Goal: Transaction & Acquisition: Purchase product/service

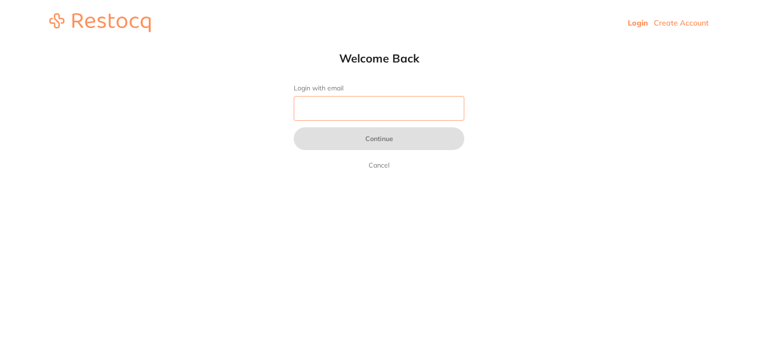
click at [366, 103] on input "Login with email" at bounding box center [379, 108] width 171 height 25
type input "[EMAIL_ADDRESS][DOMAIN_NAME]"
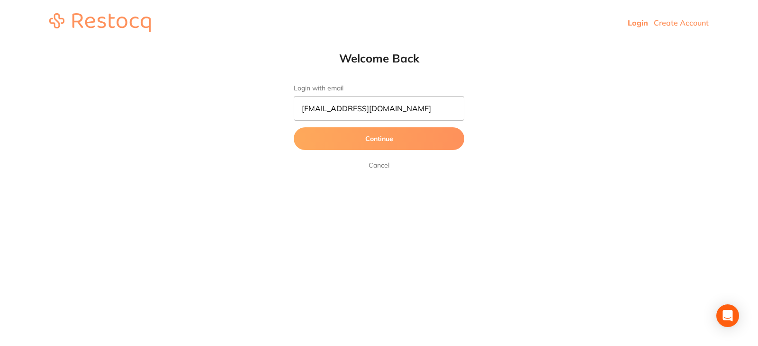
click at [393, 143] on button "Continue" at bounding box center [379, 138] width 171 height 23
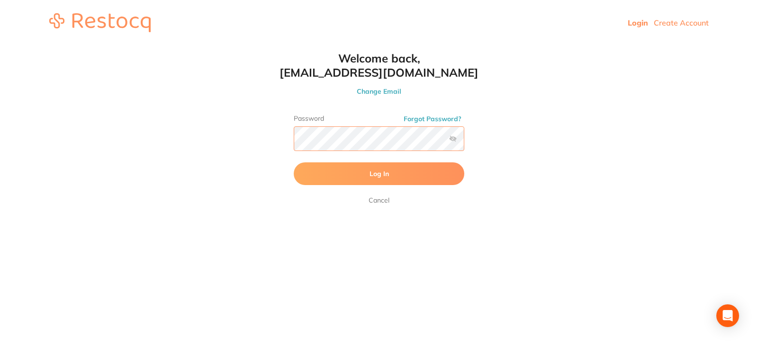
click at [294, 163] on button "Log In" at bounding box center [379, 174] width 171 height 23
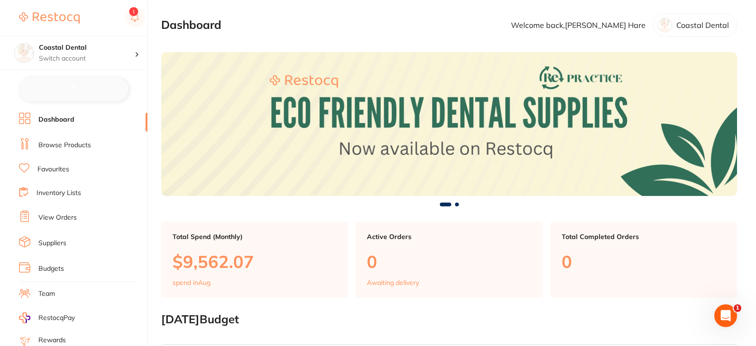
checkbox input "false"
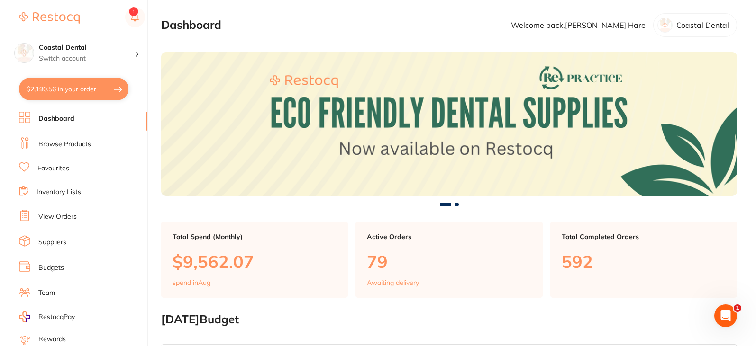
click at [58, 169] on link "Favourites" at bounding box center [53, 168] width 32 height 9
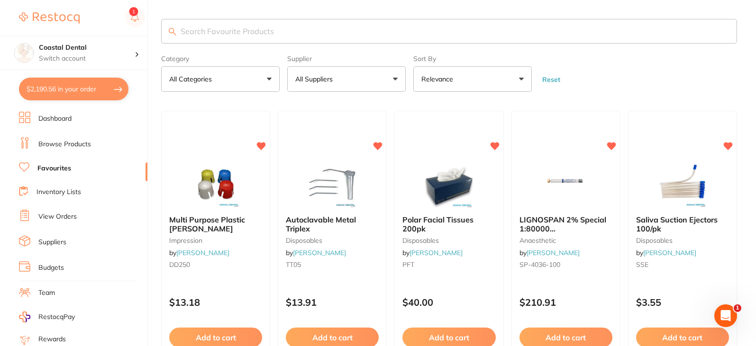
click at [207, 36] on input "search" at bounding box center [449, 31] width 576 height 25
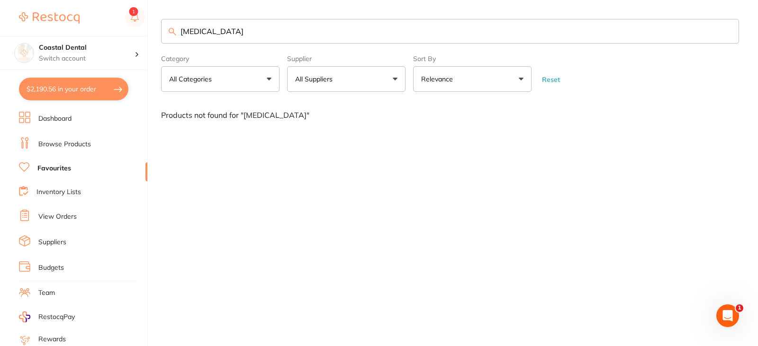
type input "articaine"
click at [396, 79] on button "All Suppliers" at bounding box center [346, 79] width 118 height 26
drag, startPoint x: 255, startPoint y: 27, endPoint x: 116, endPoint y: 21, distance: 139.9
click at [117, 21] on div "$2,190.56 Coastal Dental Switch account Coastal Dental Dental Sanctuary $2,190.…" at bounding box center [379, 173] width 758 height 346
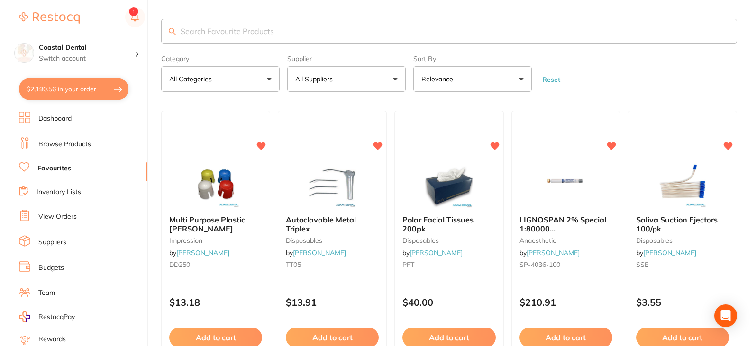
click at [396, 79] on button "All Suppliers" at bounding box center [346, 79] width 118 height 26
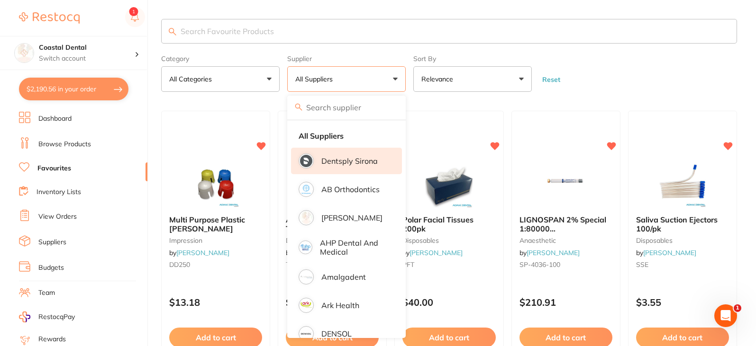
click at [346, 161] on p "Dentsply Sirona" at bounding box center [349, 161] width 56 height 9
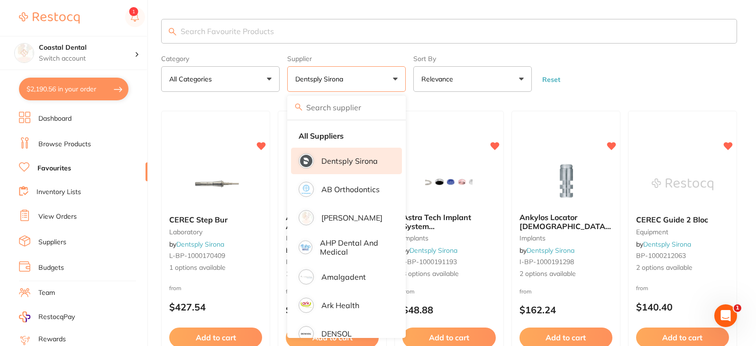
click at [579, 58] on form "Category All Categories All Categories endodontics equipment implants infection…" at bounding box center [449, 71] width 576 height 41
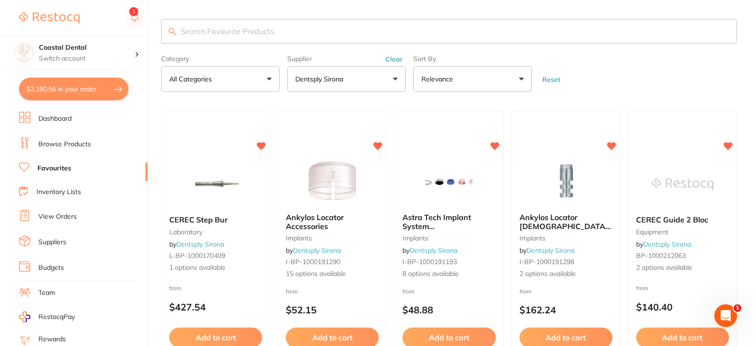
click at [217, 27] on input "search" at bounding box center [449, 31] width 576 height 25
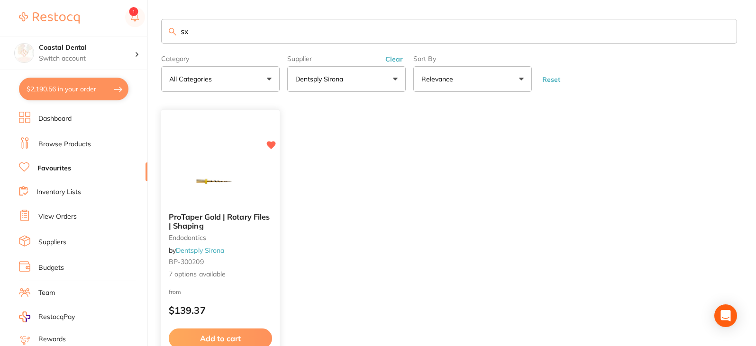
type input "sx"
click at [252, 230] on b "ProTaper Gold | Rotary Files | Shaping" at bounding box center [220, 222] width 103 height 18
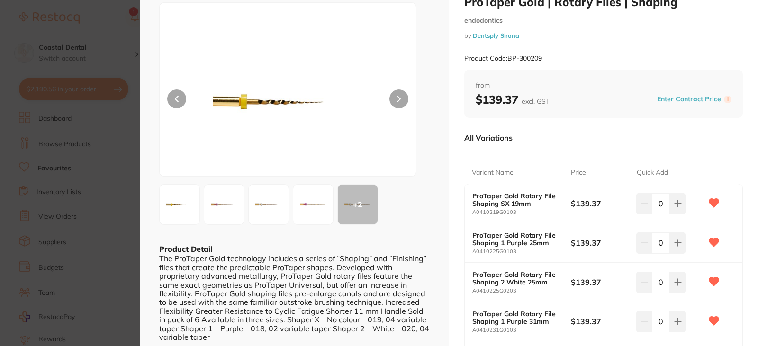
scroll to position [47, 0]
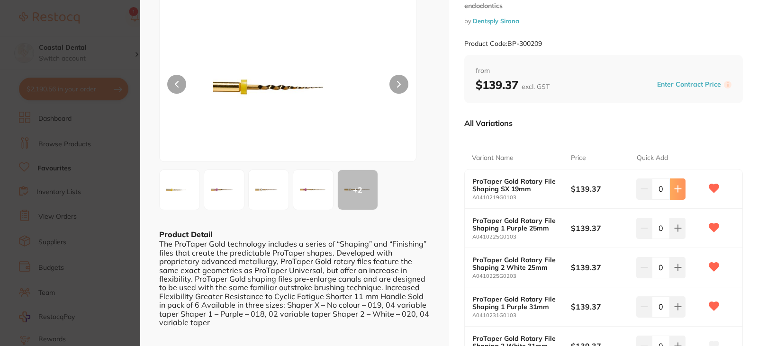
click at [676, 187] on icon at bounding box center [678, 189] width 6 height 6
click at [675, 187] on icon at bounding box center [678, 189] width 8 height 8
type input "2"
click at [674, 226] on icon at bounding box center [678, 229] width 8 height 8
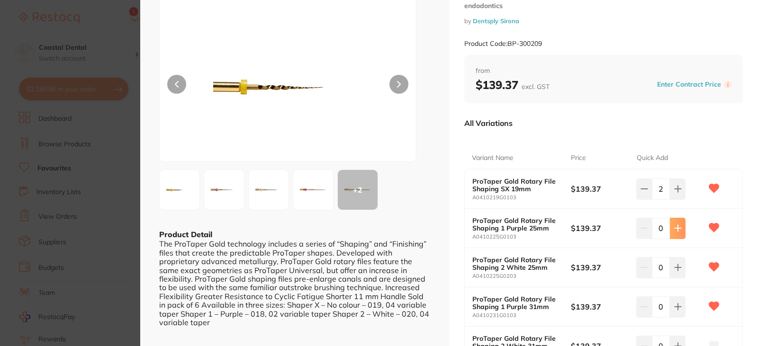
type input "1"
click at [677, 267] on icon at bounding box center [678, 268] width 8 height 8
type input "1"
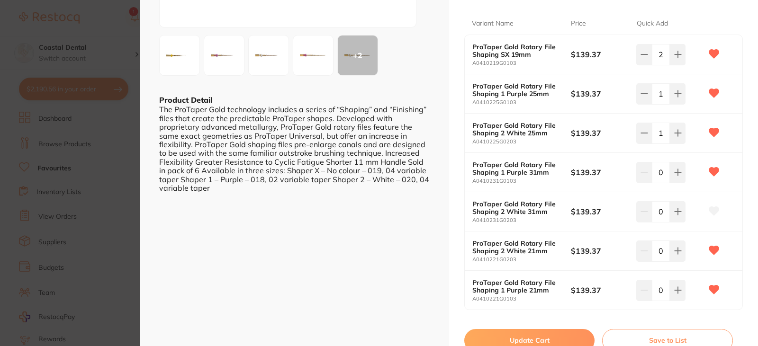
scroll to position [190, 0]
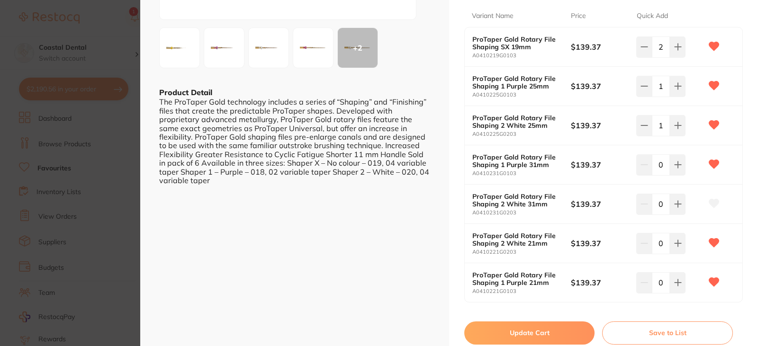
click at [529, 329] on button "Update Cart" at bounding box center [529, 333] width 130 height 23
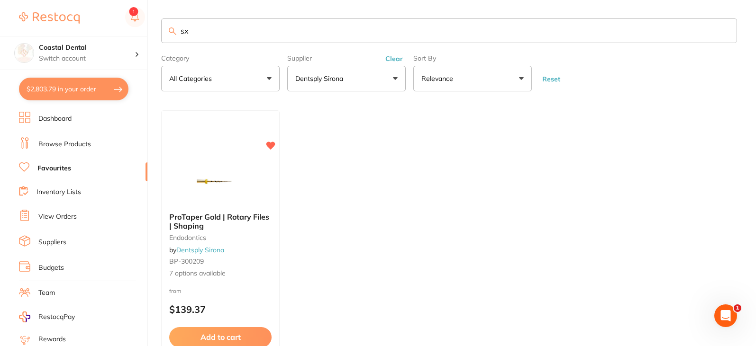
click at [211, 33] on input "sx" at bounding box center [449, 30] width 576 height 25
type input "s"
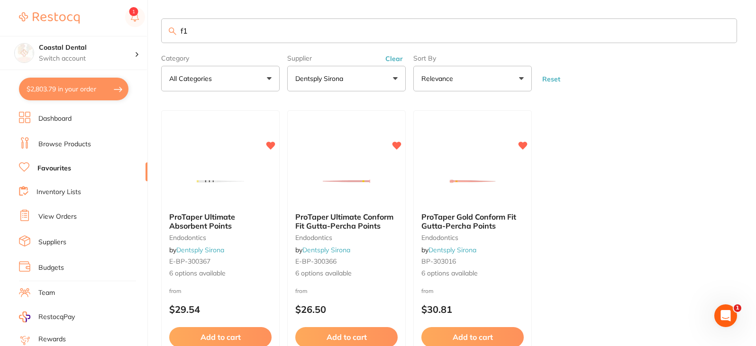
type input "f"
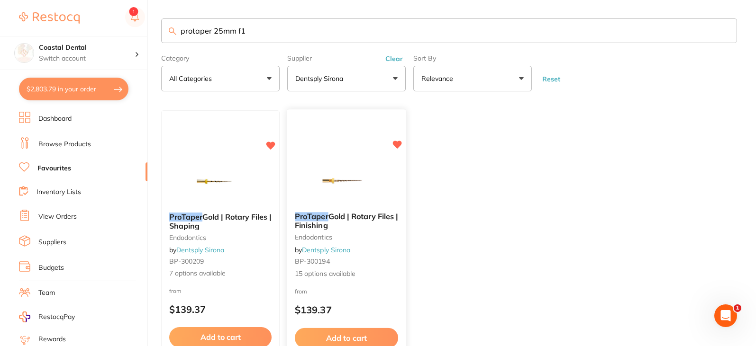
type input "protaper 25mm f1"
click at [397, 255] on div "ProTaper Gold | Rotary Files | Finishing endodontics by Dentsply Sirona BP-3001…" at bounding box center [346, 246] width 118 height 82
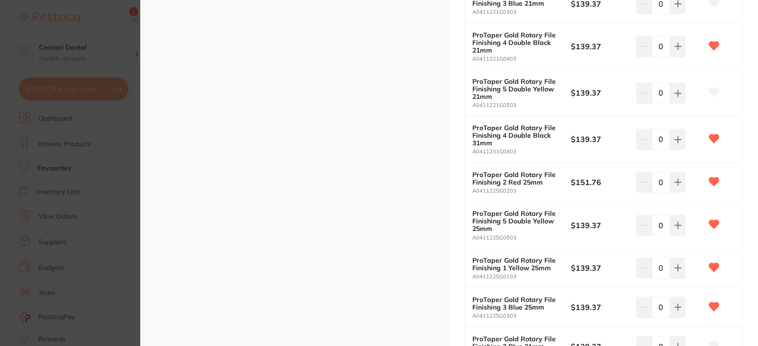
scroll to position [521, 0]
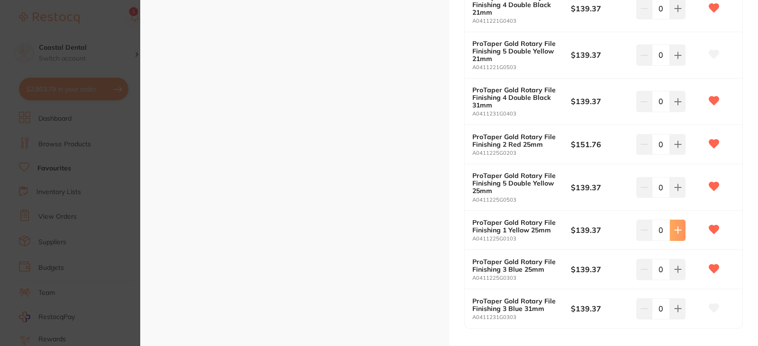
click at [674, 231] on icon at bounding box center [678, 230] width 8 height 8
type input "2"
click at [674, 148] on icon at bounding box center [678, 145] width 8 height 8
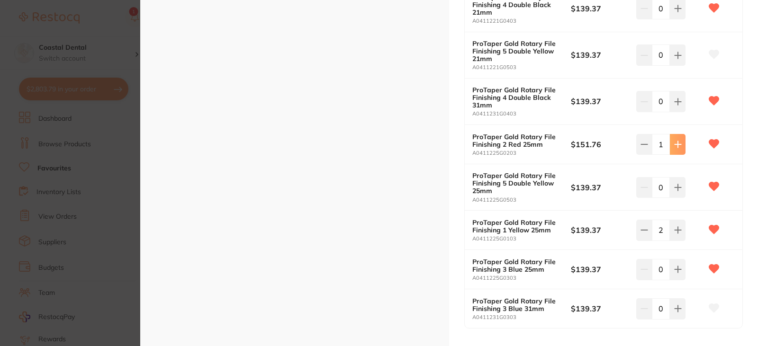
click at [674, 148] on icon at bounding box center [678, 145] width 8 height 8
type input "2"
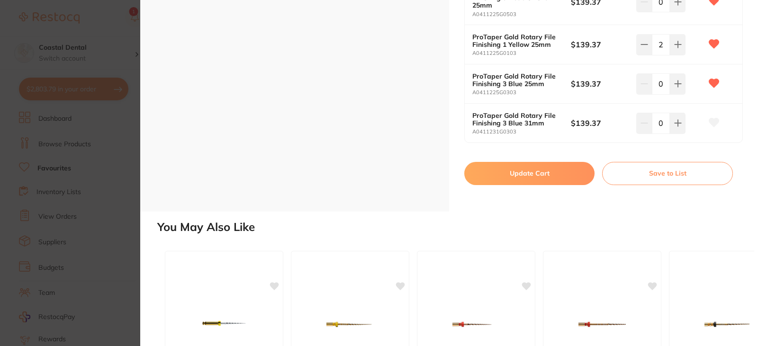
scroll to position [711, 0]
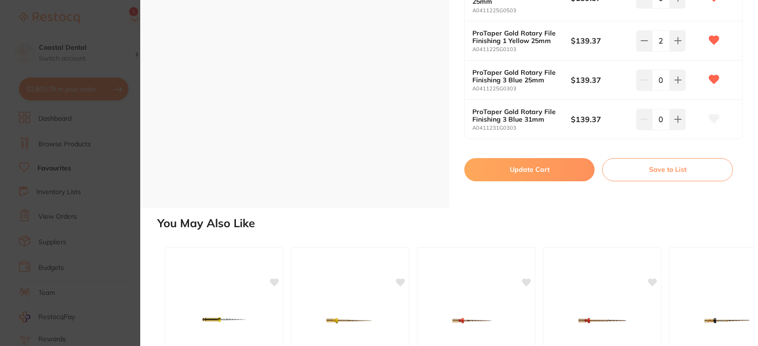
click at [515, 168] on button "Update Cart" at bounding box center [529, 169] width 130 height 23
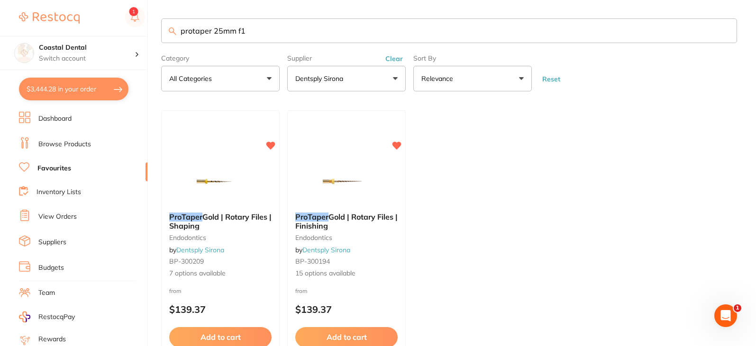
drag, startPoint x: 270, startPoint y: 30, endPoint x: 117, endPoint y: 22, distance: 153.7
click at [117, 26] on div "$3,444.28 Coastal Dental Switch account Coastal Dental Dental Sanctuary $3,444.…" at bounding box center [378, 173] width 756 height 346
type input "articadent"
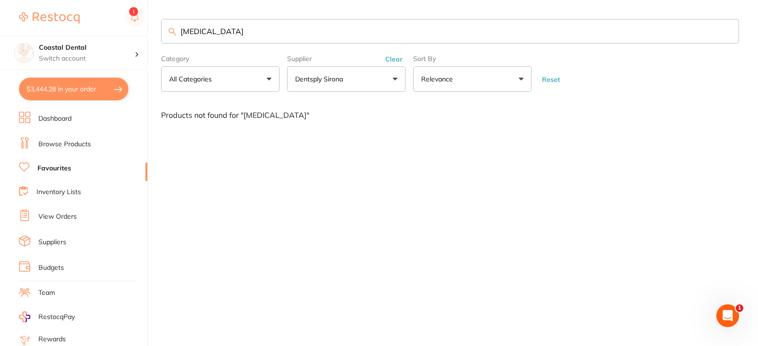
click at [394, 76] on button "Dentsply Sirona" at bounding box center [346, 79] width 118 height 26
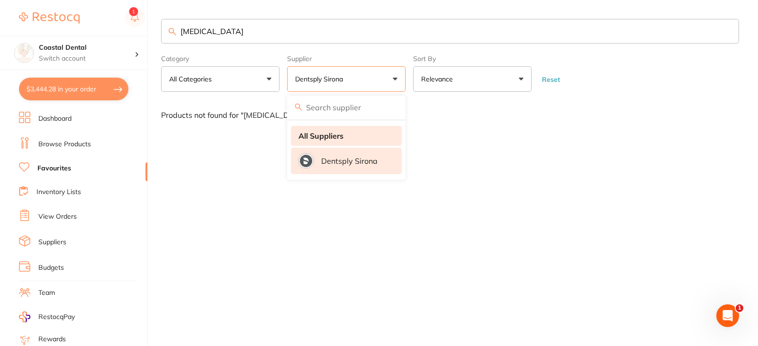
click at [322, 134] on strong "All Suppliers" at bounding box center [320, 136] width 45 height 9
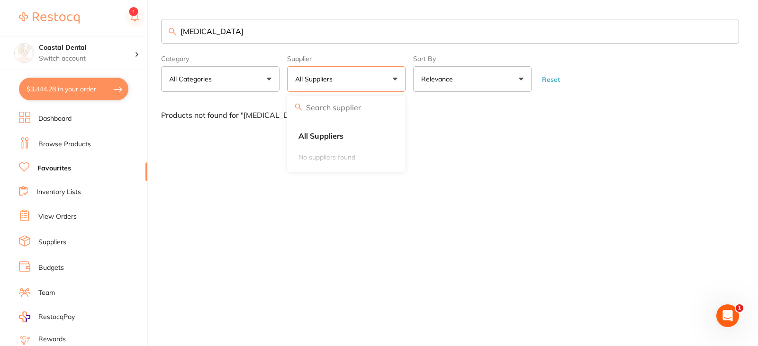
drag, startPoint x: 239, startPoint y: 29, endPoint x: 58, endPoint y: 27, distance: 181.0
click at [60, 27] on div "$3,444.28 Coastal Dental Switch account Coastal Dental Dental Sanctuary $3,444.…" at bounding box center [379, 173] width 758 height 346
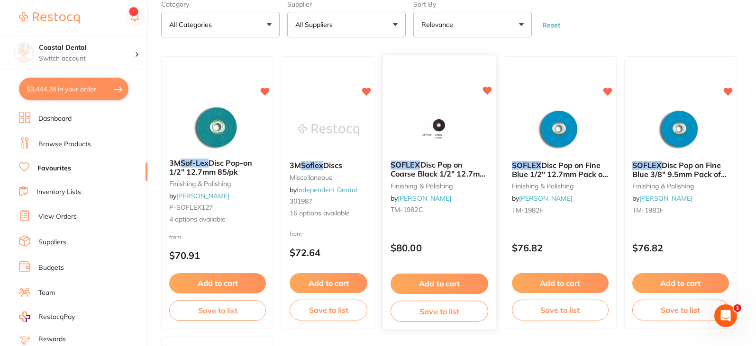
scroll to position [47, 0]
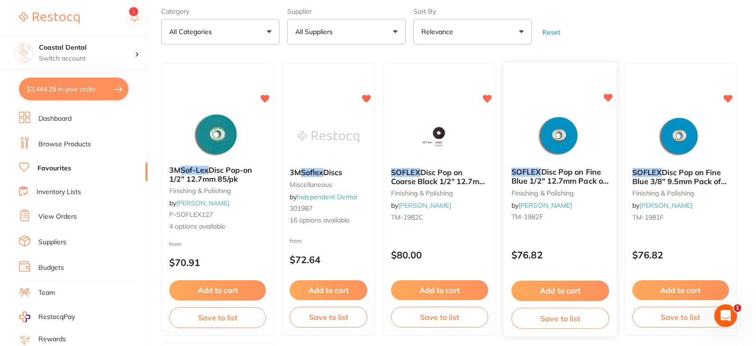
type input "soflex"
click at [558, 224] on div "SOFLEX Disc Pop on Fine Blue 1/2" 12.7mm Pack of 85 finishing & polishing by He…" at bounding box center [559, 197] width 113 height 72
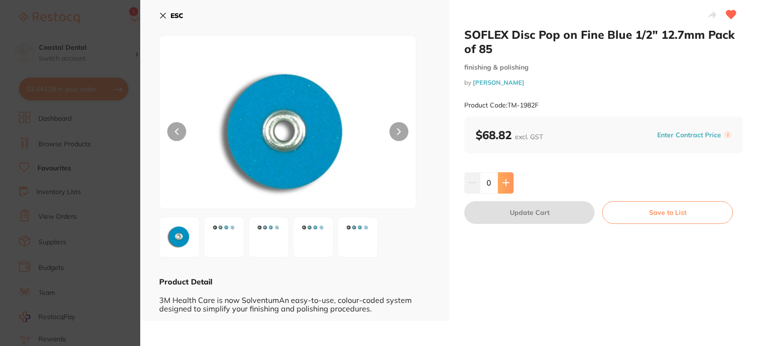
click at [505, 188] on button at bounding box center [506, 182] width 16 height 21
type input "1"
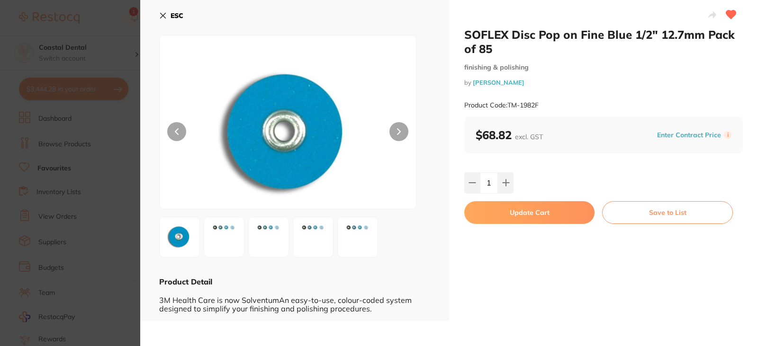
click at [519, 215] on button "Update Cart" at bounding box center [529, 212] width 130 height 23
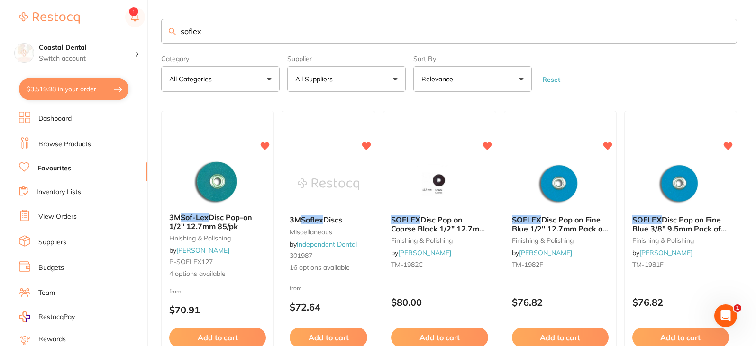
drag, startPoint x: 186, startPoint y: 36, endPoint x: 114, endPoint y: 30, distance: 71.8
click at [124, 33] on div "$3,519.98 Coastal Dental Switch account Coastal Dental Dental Sanctuary $3,519.…" at bounding box center [378, 173] width 756 height 346
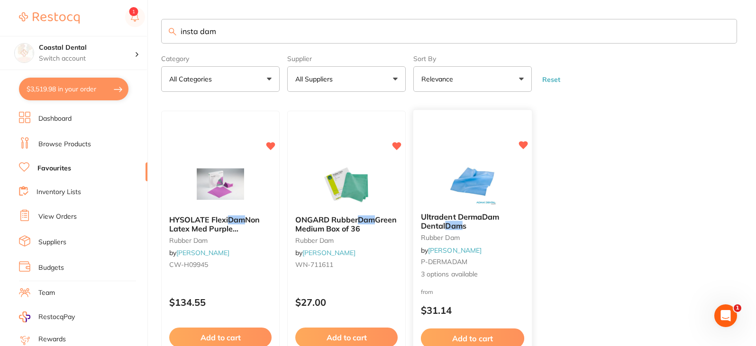
type input "insta dam"
click at [503, 238] on small "rubber dam" at bounding box center [472, 239] width 103 height 8
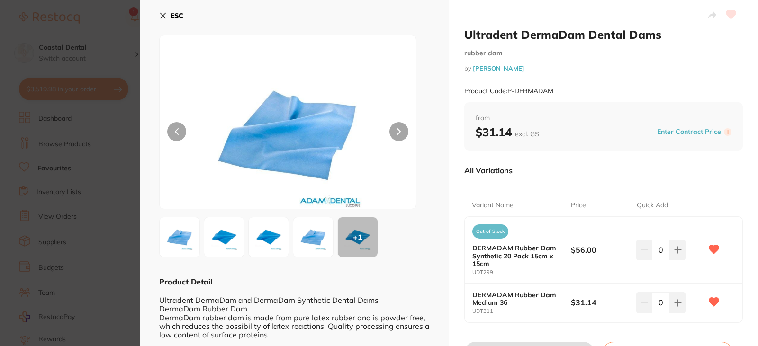
click at [163, 17] on icon at bounding box center [163, 16] width 8 height 8
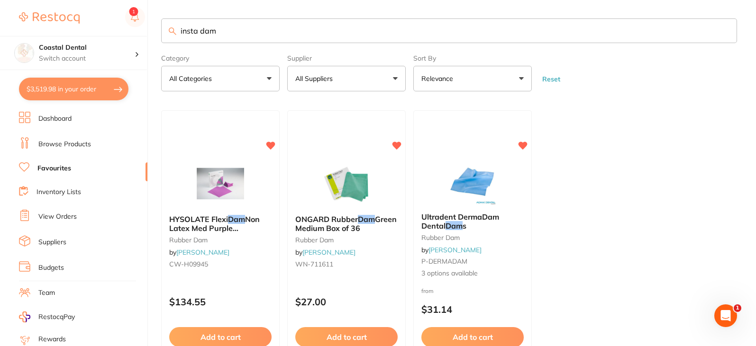
scroll to position [0, 0]
drag, startPoint x: 231, startPoint y: 33, endPoint x: 152, endPoint y: 36, distance: 79.2
click at [152, 36] on div "$3,519.98 Coastal Dental Switch account Coastal Dental Dental Sanctuary $3,519.…" at bounding box center [378, 173] width 756 height 346
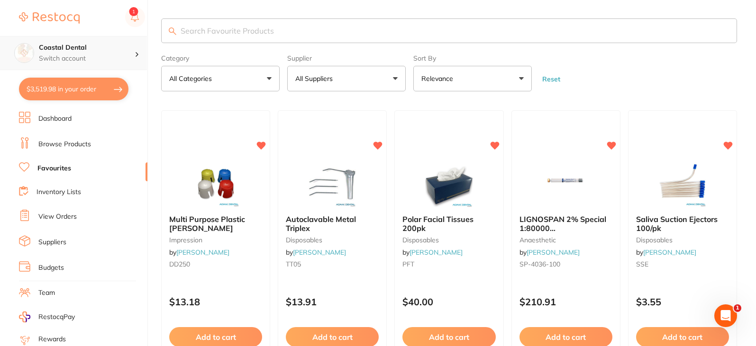
scroll to position [0, 0]
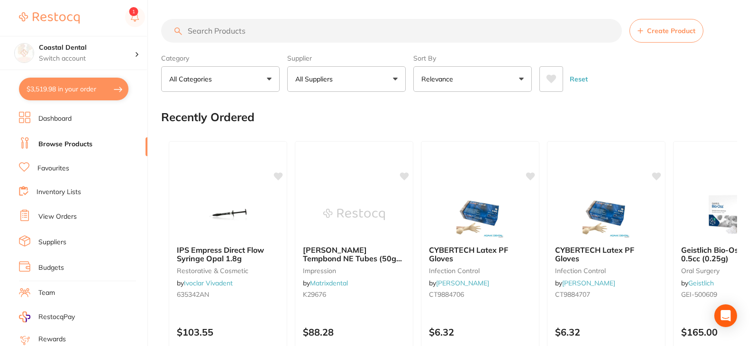
click at [211, 32] on input "search" at bounding box center [391, 31] width 461 height 24
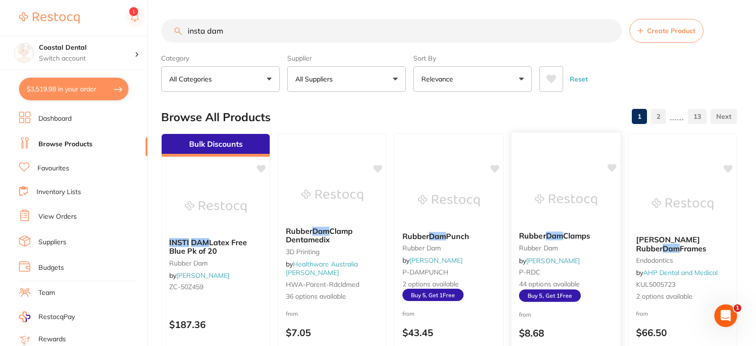
type input "insta dam"
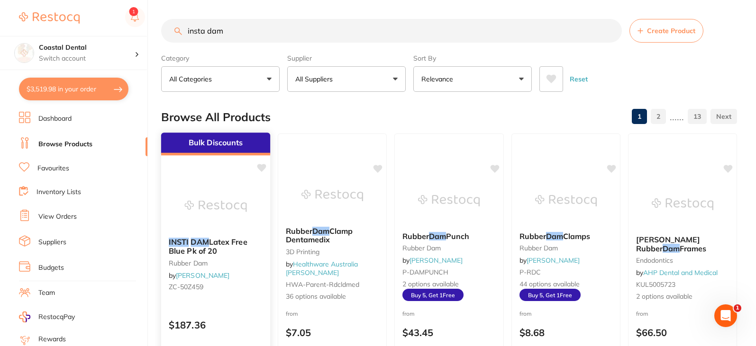
click at [236, 256] on div "INSTI DAM Latex Free Blue Pk of 20 rubber dam by Henry Schein Halas ZC-50Z459" at bounding box center [215, 266] width 109 height 72
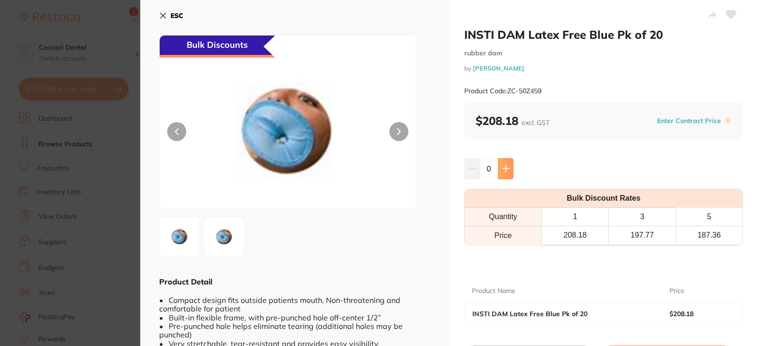
click at [506, 167] on icon at bounding box center [506, 169] width 8 height 8
type input "1"
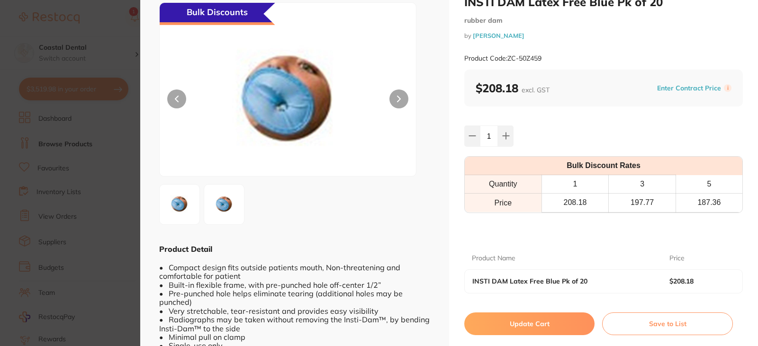
scroll to position [47, 0]
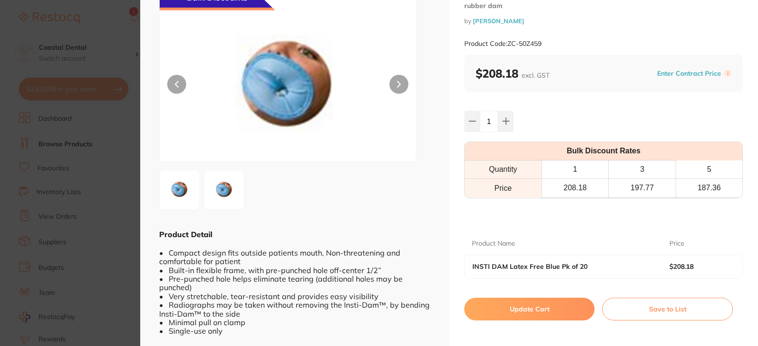
click at [514, 311] on button "Update Cart" at bounding box center [529, 309] width 130 height 23
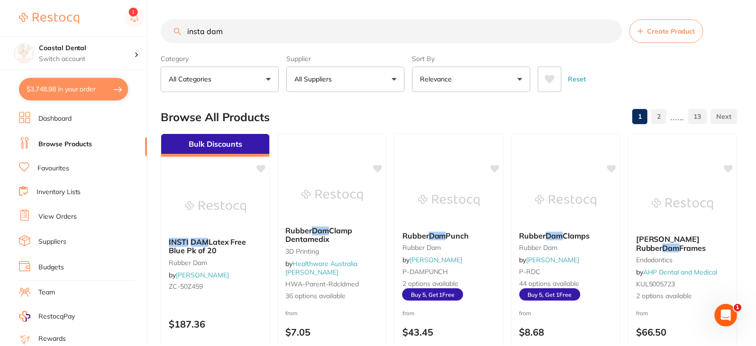
scroll to position [0, 0]
drag, startPoint x: 259, startPoint y: 32, endPoint x: 114, endPoint y: 32, distance: 145.0
click at [114, 32] on div "$3,748.98 Coastal Dental Switch account Coastal Dental Dental Sanctuary $3,748.…" at bounding box center [378, 173] width 756 height 346
click at [57, 169] on link "Favourites" at bounding box center [53, 168] width 32 height 9
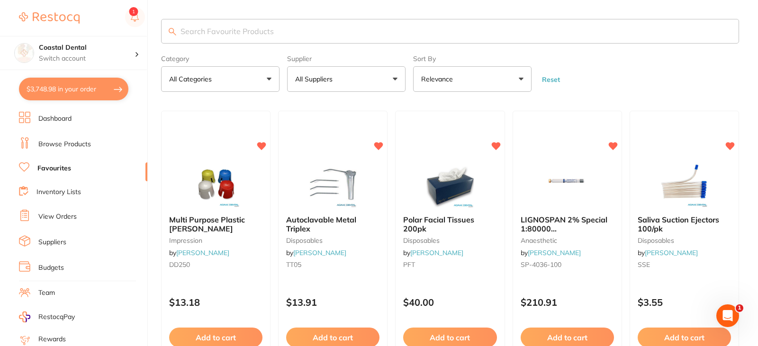
click at [250, 30] on input "search" at bounding box center [450, 31] width 578 height 25
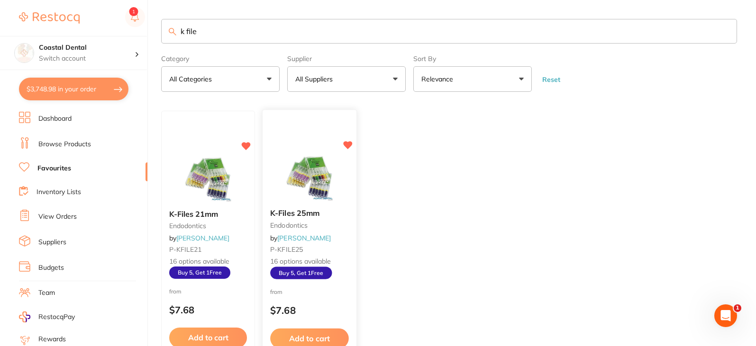
click at [341, 227] on small "endodontics" at bounding box center [309, 226] width 79 height 8
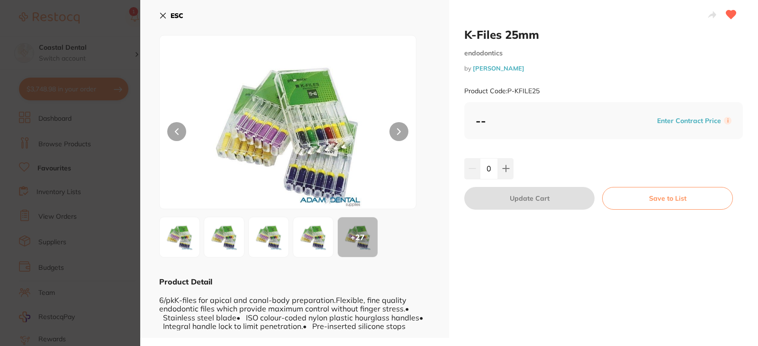
click at [399, 129] on icon at bounding box center [399, 131] width 4 height 7
click at [160, 17] on icon at bounding box center [163, 16] width 8 height 8
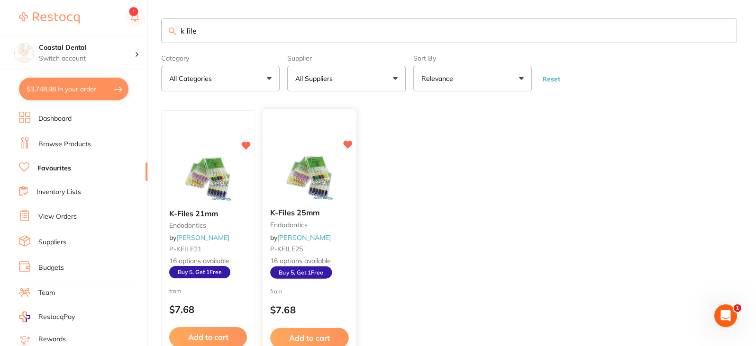
click at [340, 252] on small "P-KFILE25" at bounding box center [309, 249] width 79 height 8
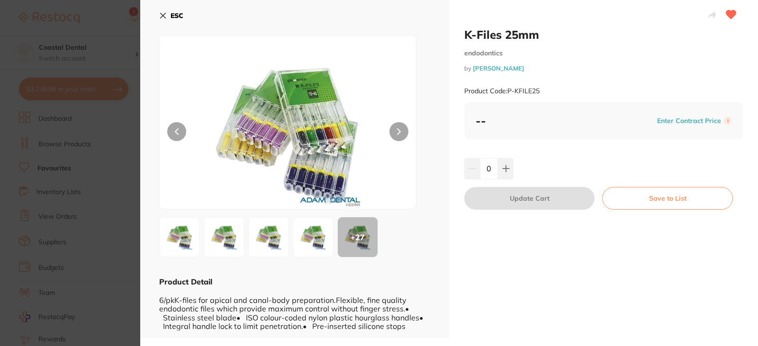
click at [163, 19] on button "ESC" at bounding box center [171, 16] width 24 height 16
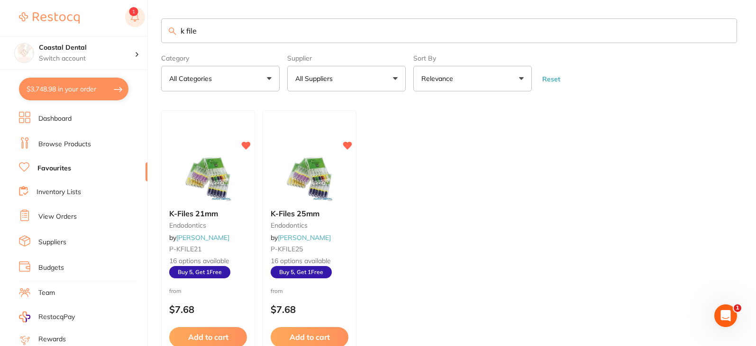
drag, startPoint x: 220, startPoint y: 28, endPoint x: 132, endPoint y: 17, distance: 88.9
click at [97, 27] on div "$3,748.98 Coastal Dental Switch account Coastal Dental Dental Sanctuary $3,748.…" at bounding box center [378, 173] width 756 height 346
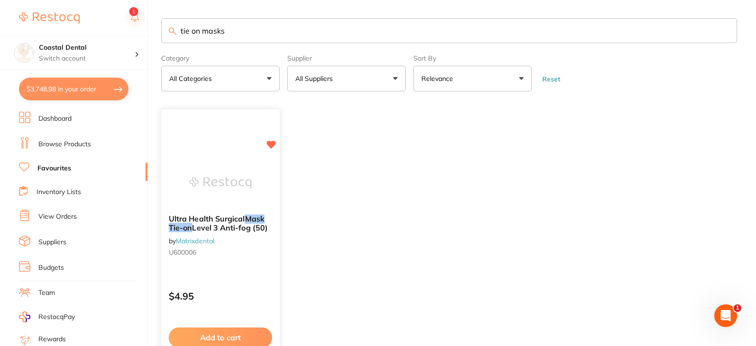
type input "tie on masks"
click at [226, 272] on div "Ultra Health Surgical Mask Tie-on Level 3 Anti-fog (50) by Matrixdental U600006…" at bounding box center [221, 246] width 120 height 275
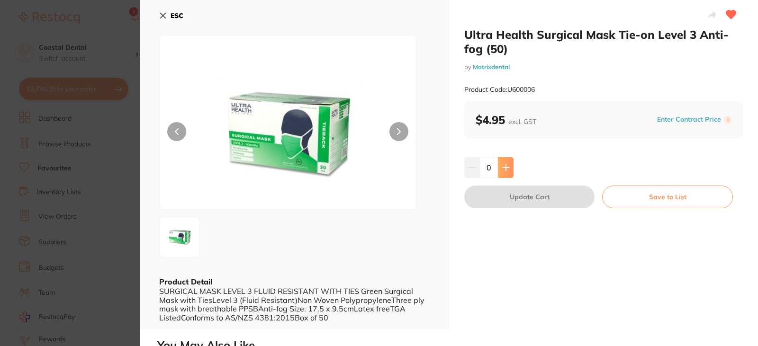
click at [508, 164] on button at bounding box center [506, 167] width 16 height 21
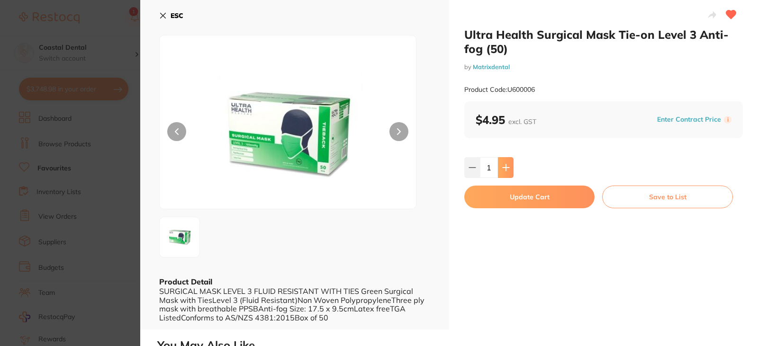
click at [508, 164] on button at bounding box center [506, 167] width 16 height 21
type input "2"
click at [518, 200] on button "Update Cart" at bounding box center [529, 197] width 130 height 23
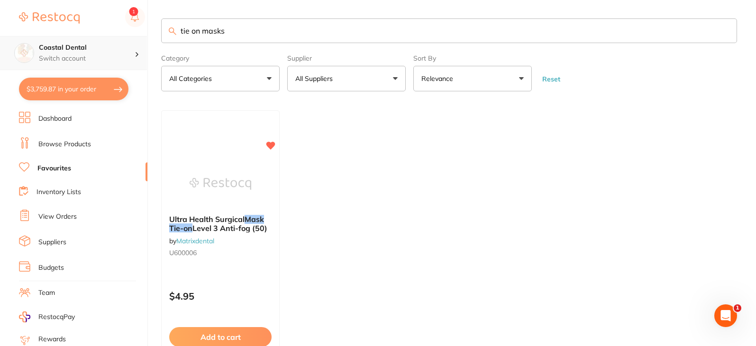
scroll to position [0, 0]
drag, startPoint x: 266, startPoint y: 33, endPoint x: 114, endPoint y: 39, distance: 152.7
click at [114, 39] on div "$3,759.87 Coastal Dental Switch account Coastal Dental Dental Sanctuary $3,759.…" at bounding box center [378, 173] width 756 height 346
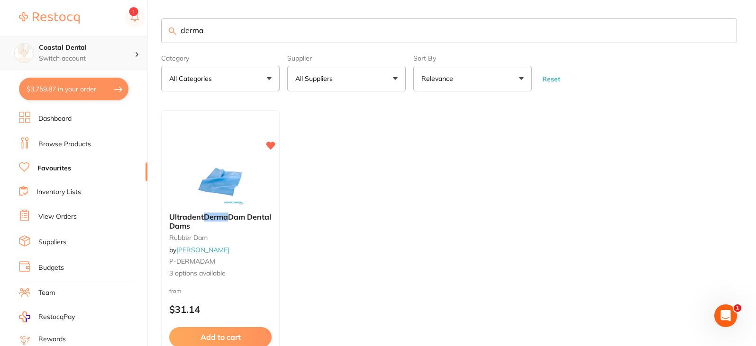
scroll to position [0, 0]
click at [231, 256] on div "Ultradent Derma Dam Dental Dams rubber dam by Adam Dental P-DERMADAM 3 options …" at bounding box center [220, 246] width 118 height 82
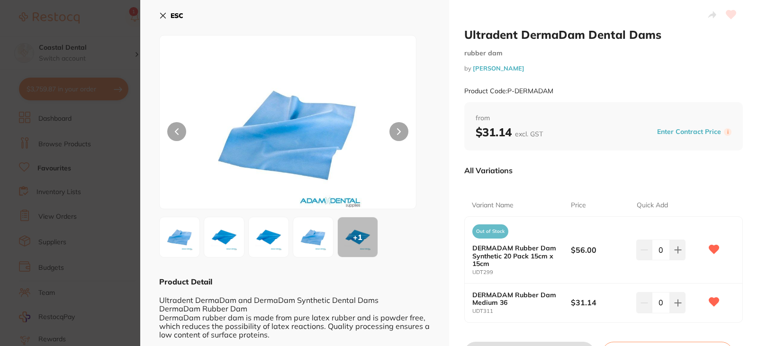
click at [163, 16] on icon at bounding box center [163, 15] width 5 height 5
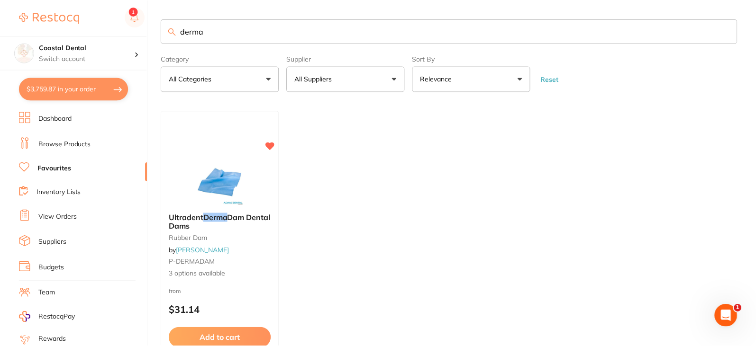
scroll to position [0, 0]
drag, startPoint x: 211, startPoint y: 30, endPoint x: 108, endPoint y: 18, distance: 103.0
click at [109, 22] on div "$3,759.87 Coastal Dental Switch account Coastal Dental Dental Sanctuary $3,759.…" at bounding box center [378, 173] width 756 height 346
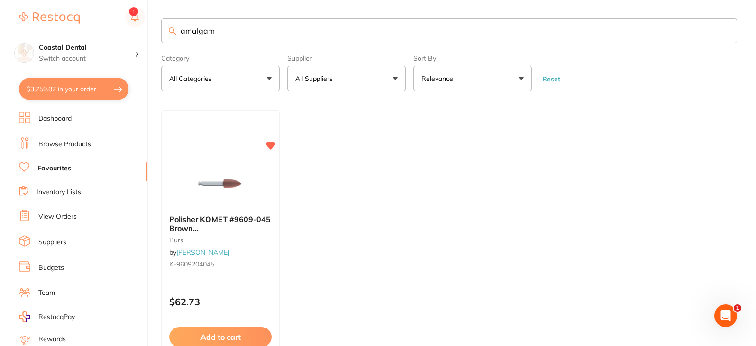
scroll to position [0, 0]
type input "a"
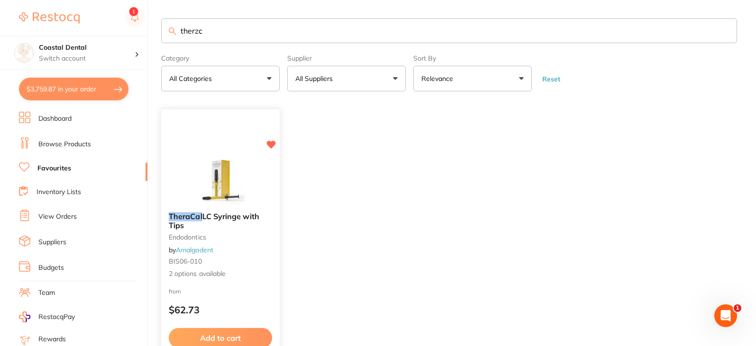
type input "therzc"
click at [254, 246] on div "TheraCal LC Syringe with Tips endodontics by Amalgadent BIS06-010 2 options ava…" at bounding box center [220, 246] width 118 height 82
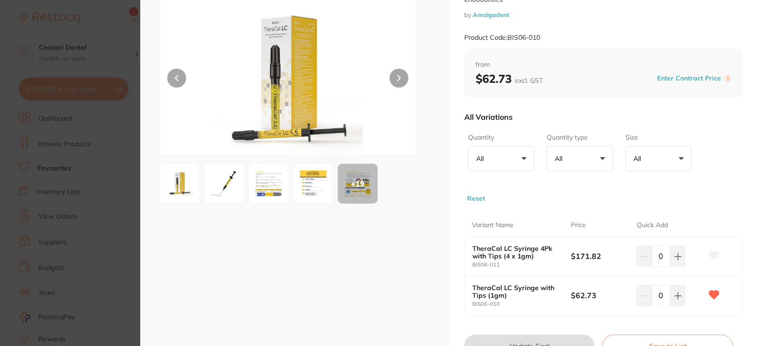
scroll to position [95, 0]
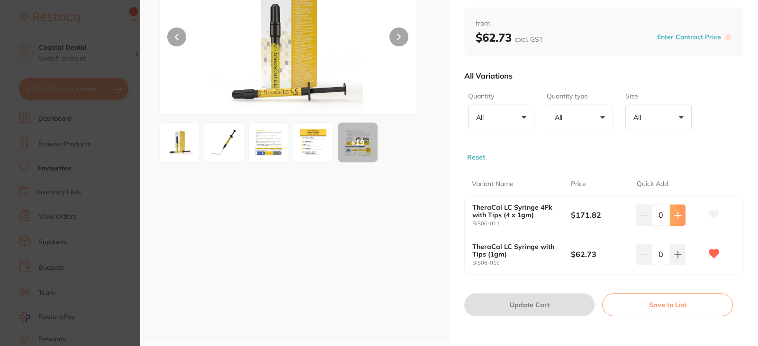
click at [671, 218] on button at bounding box center [678, 215] width 16 height 21
type input "1"
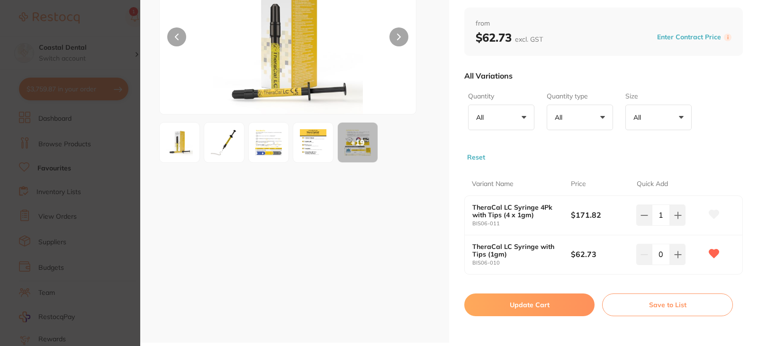
click at [709, 213] on icon at bounding box center [714, 214] width 10 height 9
click at [523, 306] on button "Update Cart" at bounding box center [529, 305] width 130 height 23
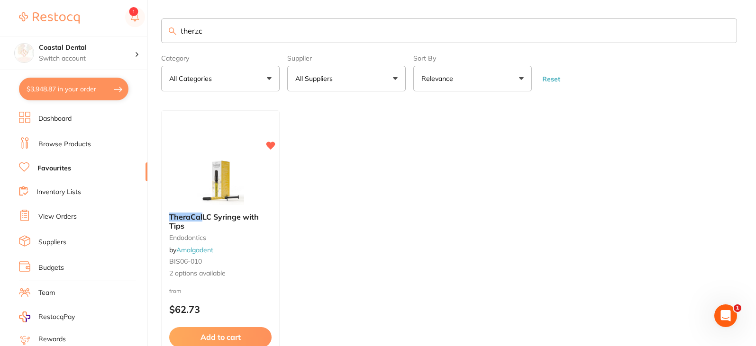
drag, startPoint x: 226, startPoint y: 26, endPoint x: 41, endPoint y: 27, distance: 185.2
click at [29, 35] on div "$3,948.87 Coastal Dental Switch account Coastal Dental Dental Sanctuary $3,948.…" at bounding box center [378, 173] width 756 height 346
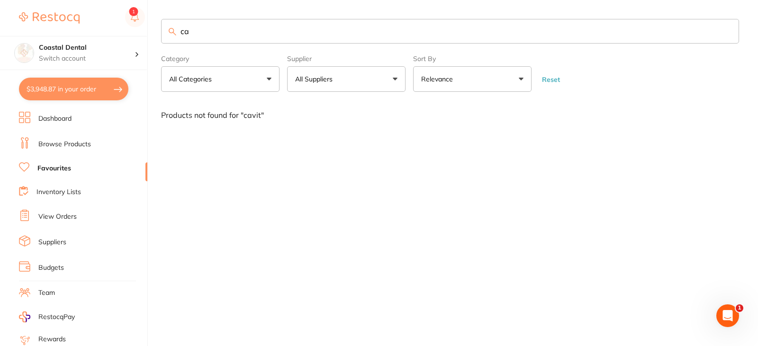
type input "c"
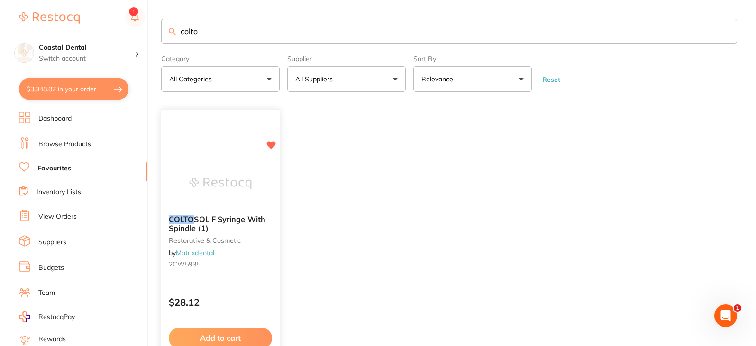
type input "colto"
click at [241, 281] on div "COLTO SOL F Syringe With Spindle (1) restorative & cosmetic by Matrixdental 2CW…" at bounding box center [221, 247] width 120 height 275
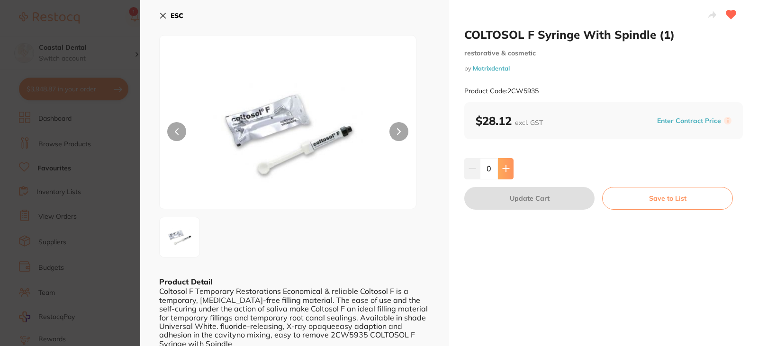
click at [510, 168] on button at bounding box center [506, 168] width 16 height 21
type input "1"
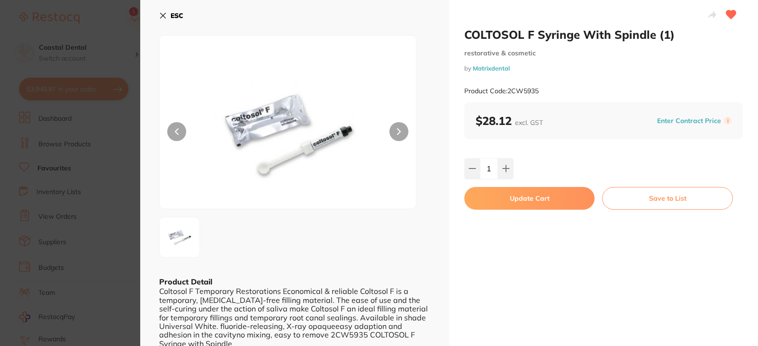
click at [513, 199] on button "Update Cart" at bounding box center [529, 198] width 130 height 23
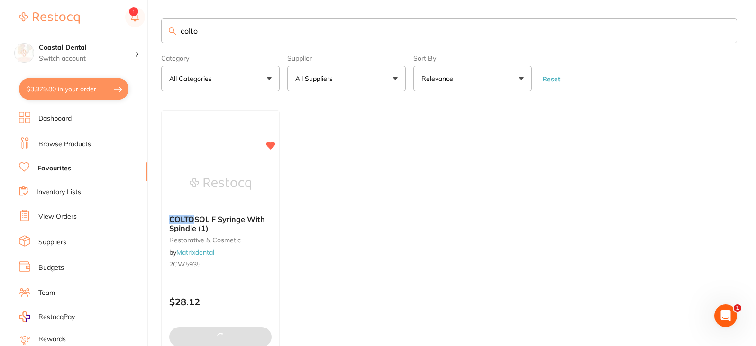
click at [68, 142] on link "Browse Products" at bounding box center [64, 144] width 53 height 9
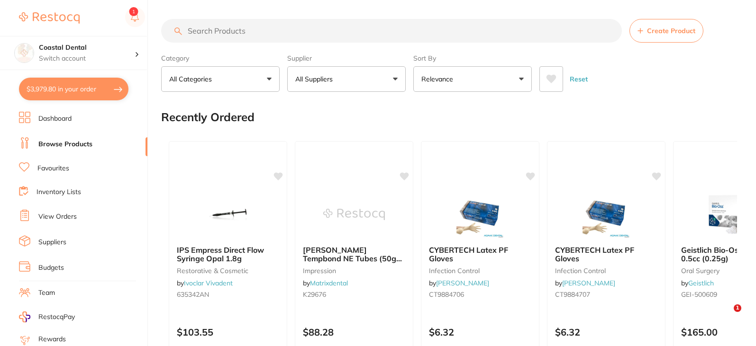
click at [217, 30] on input "search" at bounding box center [391, 31] width 461 height 24
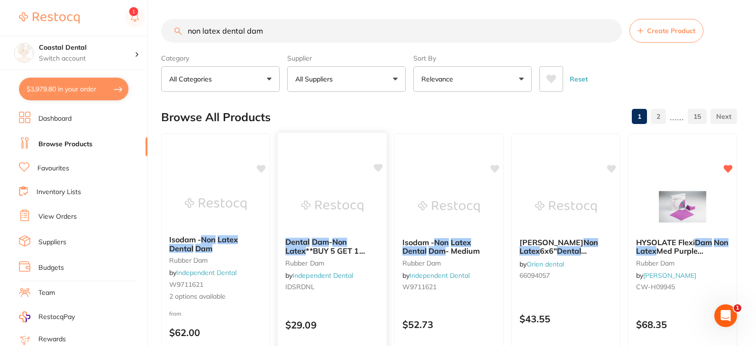
type input "non latex dental dam"
click at [350, 301] on div "Dental Dam - Non Latex **BUY 5 GET 1 FREE** rubber dam by Independent Dental ID…" at bounding box center [332, 266] width 109 height 72
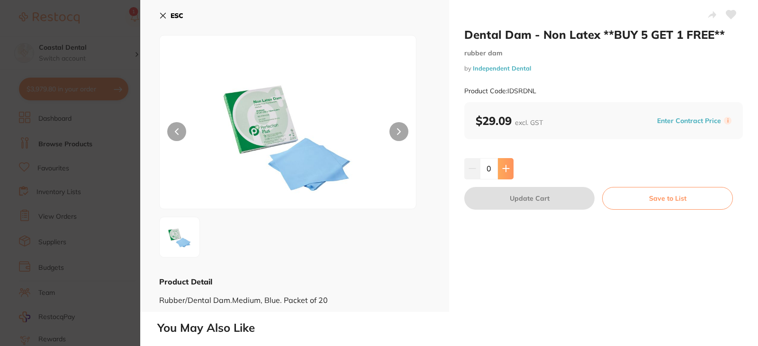
click at [502, 170] on icon at bounding box center [506, 169] width 8 height 8
type input "1"
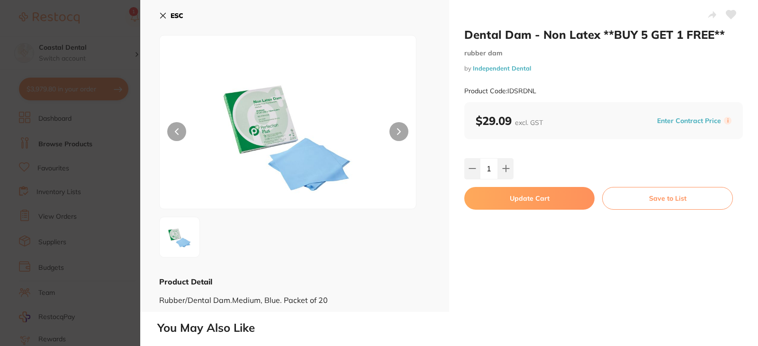
click at [162, 14] on icon at bounding box center [163, 15] width 5 height 5
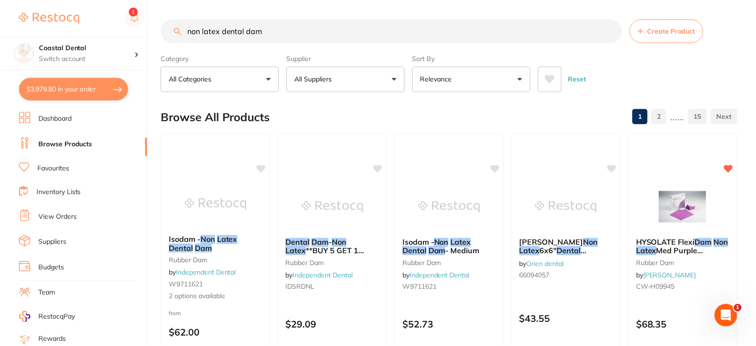
scroll to position [0, 0]
click at [289, 35] on input "non latex dental dam" at bounding box center [391, 30] width 461 height 24
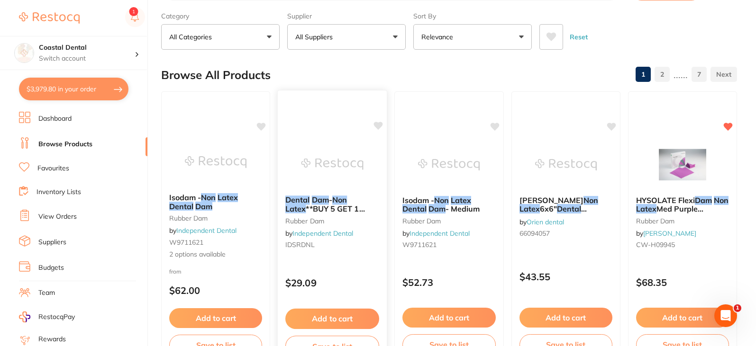
scroll to position [0, 0]
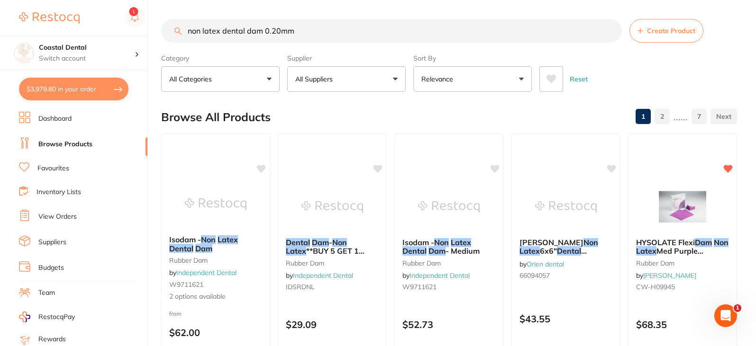
drag, startPoint x: 225, startPoint y: 26, endPoint x: 148, endPoint y: 9, distance: 78.2
click at [151, 15] on div "$3,979.80 Coastal Dental Switch account Coastal Dental Dental Sanctuary $3,979.…" at bounding box center [378, 173] width 756 height 346
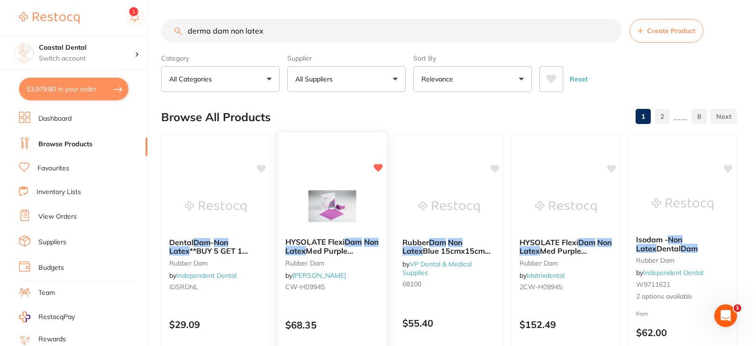
scroll to position [47, 0]
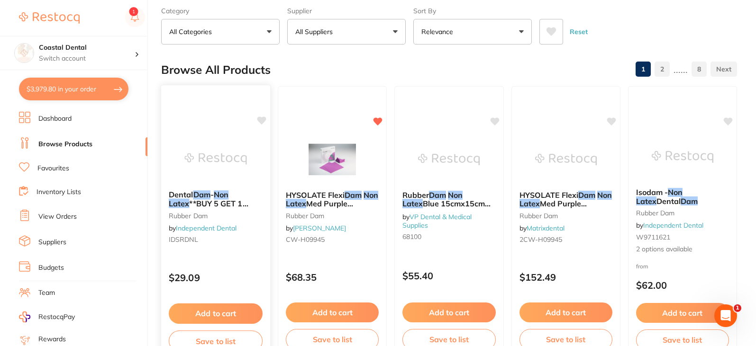
type input "derma dam non latex"
click at [240, 259] on div "Dental Dam - Non Latex **BUY 5 GET 1 FREE** rubber dam by Independent Dental ID…" at bounding box center [216, 222] width 110 height 275
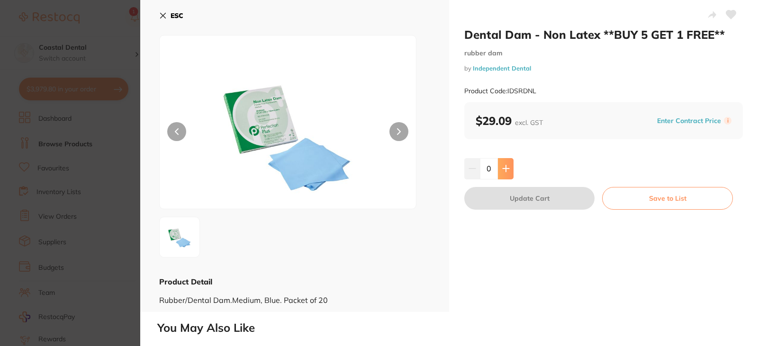
click at [506, 163] on button at bounding box center [506, 168] width 16 height 21
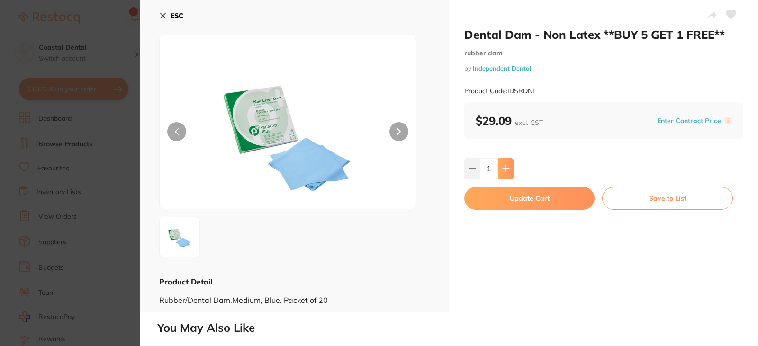
click at [505, 170] on icon at bounding box center [506, 169] width 6 height 6
type input "2"
click at [510, 203] on button "Update Cart" at bounding box center [529, 198] width 130 height 23
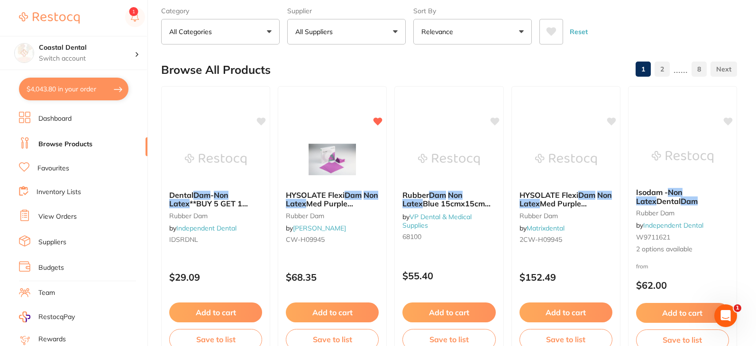
drag, startPoint x: 66, startPoint y: 167, endPoint x: 153, endPoint y: 73, distance: 128.1
click at [66, 167] on link "Favourites" at bounding box center [53, 168] width 32 height 9
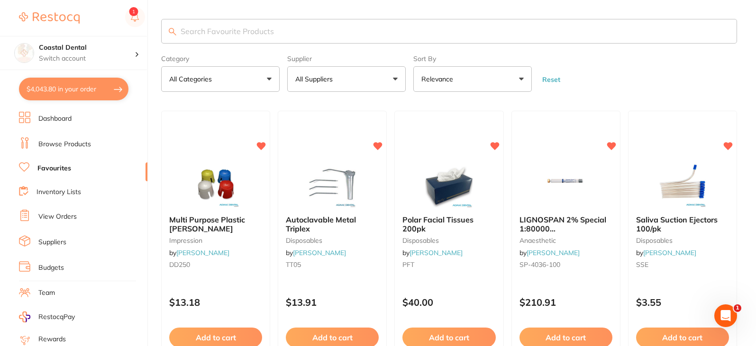
click at [198, 28] on input "search" at bounding box center [449, 31] width 576 height 25
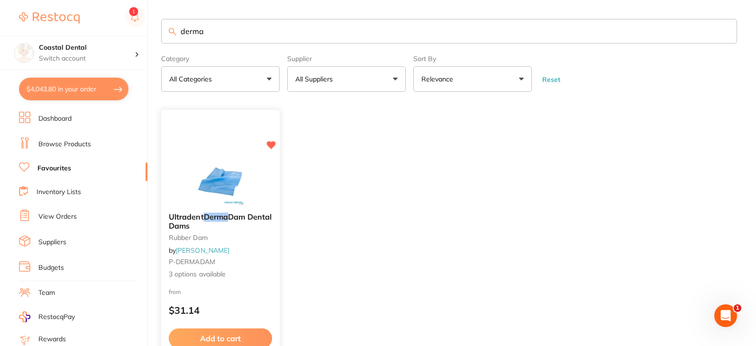
type input "derma"
click at [247, 264] on small "P-DERMADAM" at bounding box center [220, 263] width 103 height 8
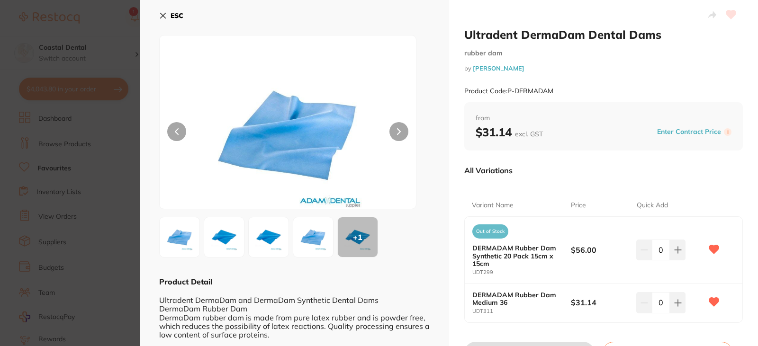
click at [162, 13] on icon at bounding box center [163, 16] width 8 height 8
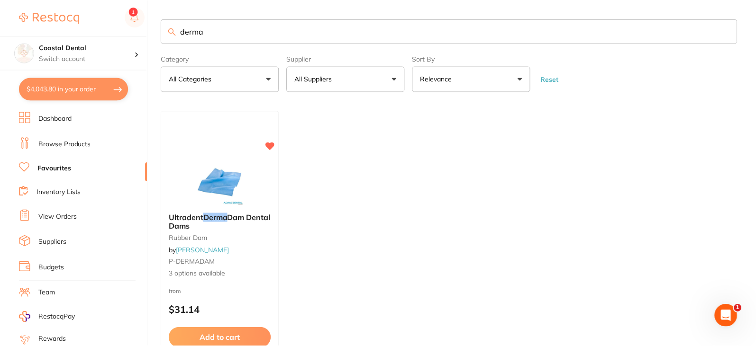
scroll to position [47, 0]
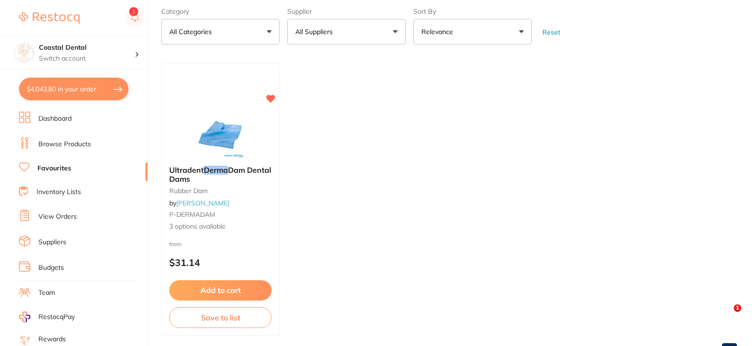
click at [72, 89] on button "$4,043.80 in your order" at bounding box center [73, 89] width 109 height 23
checkbox input "true"
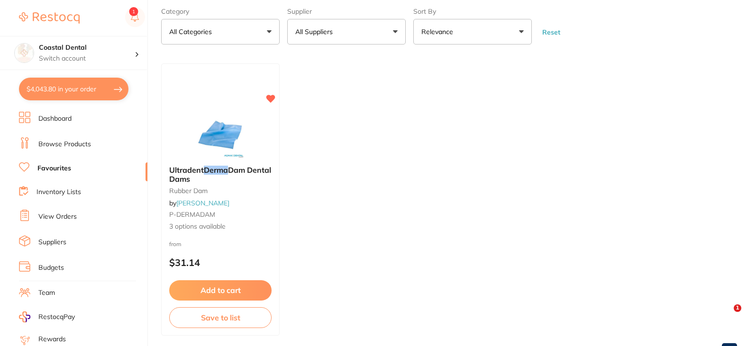
checkbox input "true"
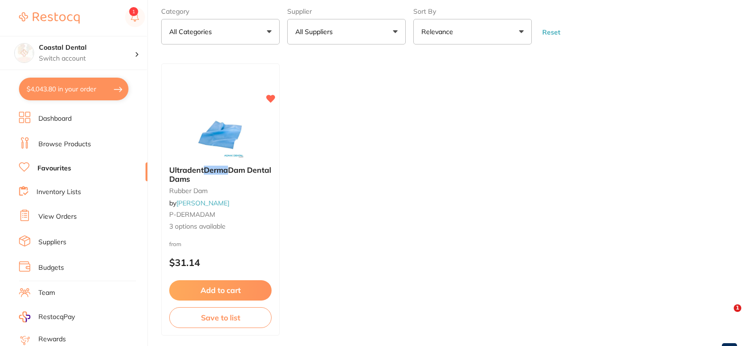
checkbox input "true"
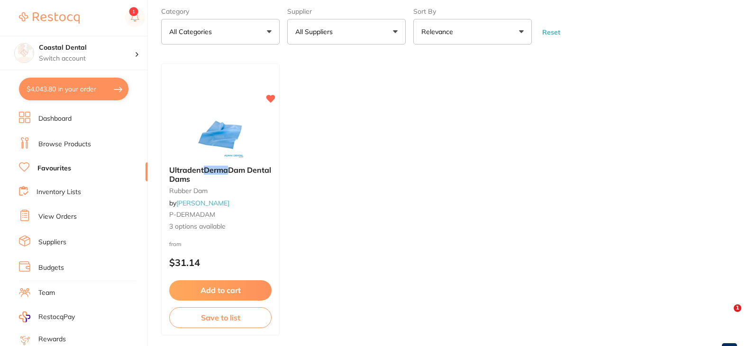
checkbox input "true"
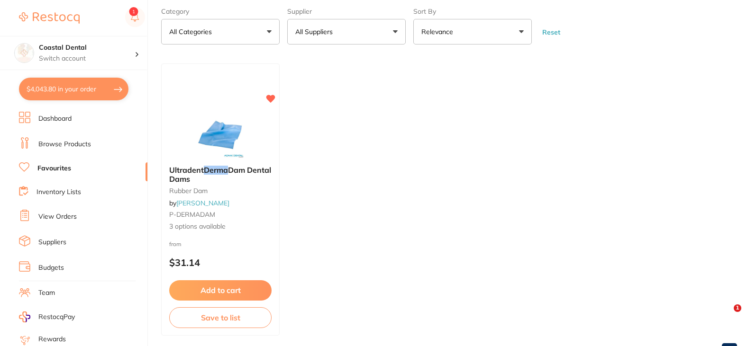
checkbox input "true"
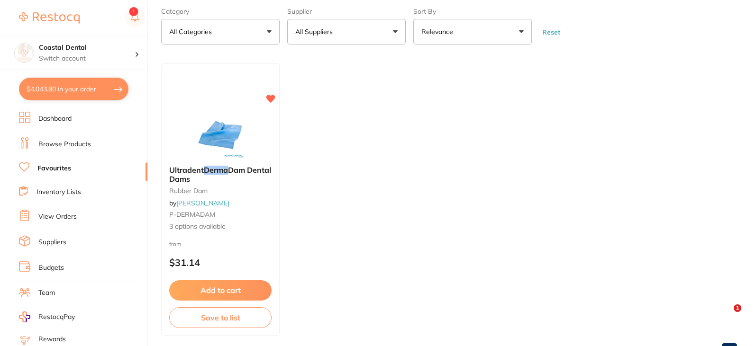
checkbox input "true"
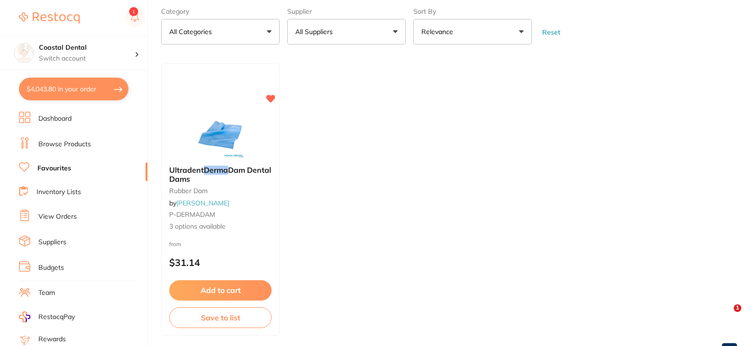
checkbox input "true"
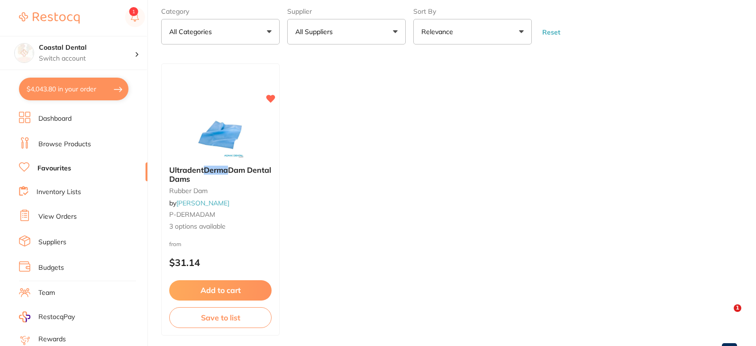
checkbox input "true"
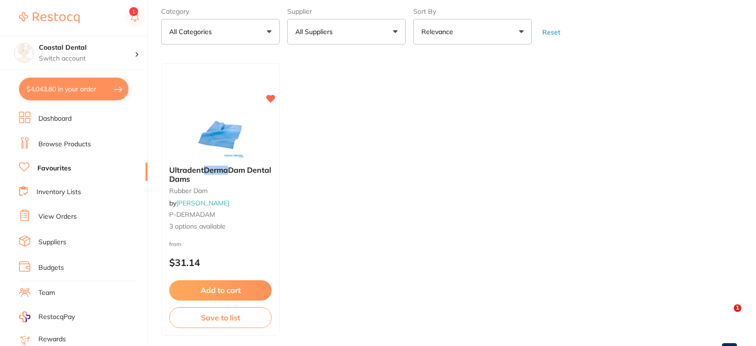
checkbox input "true"
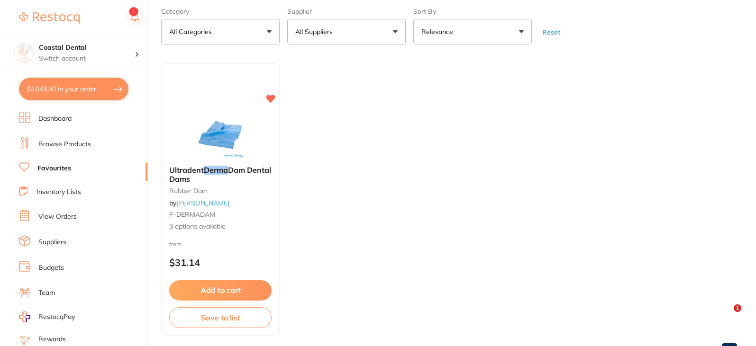
checkbox input "true"
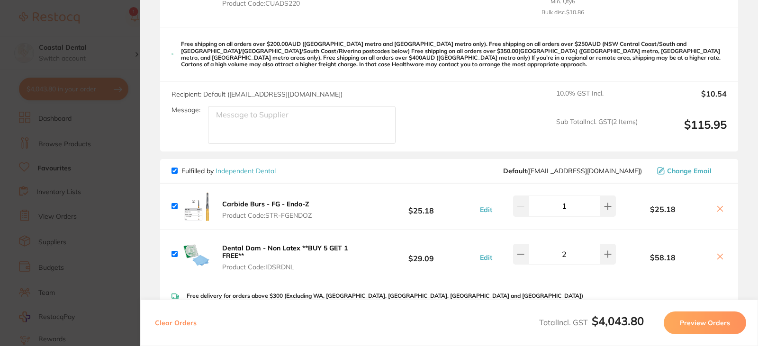
scroll to position [1090, 0]
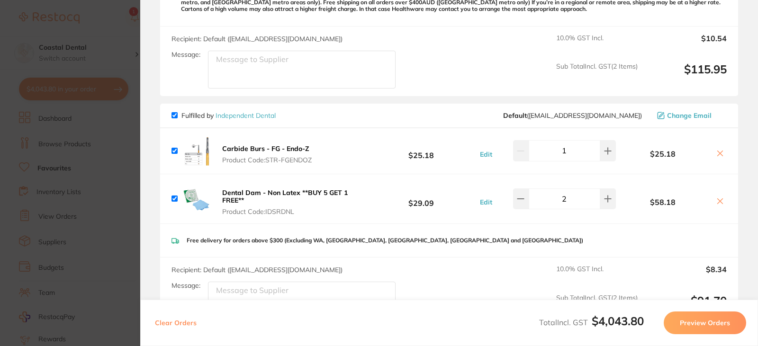
click at [293, 198] on button "Dental Dam - Non Latex **BUY 5 GET 1 FREE** Product Code: IDSRDNL" at bounding box center [292, 202] width 146 height 27
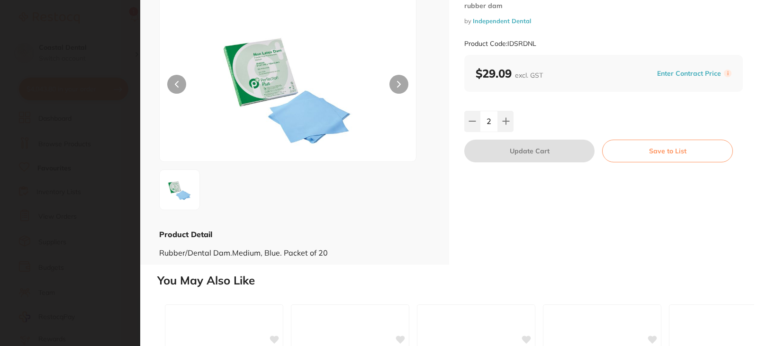
scroll to position [0, 0]
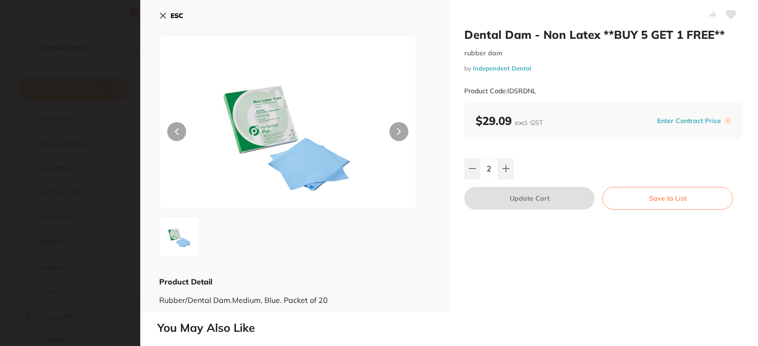
click at [165, 18] on icon at bounding box center [163, 15] width 5 height 5
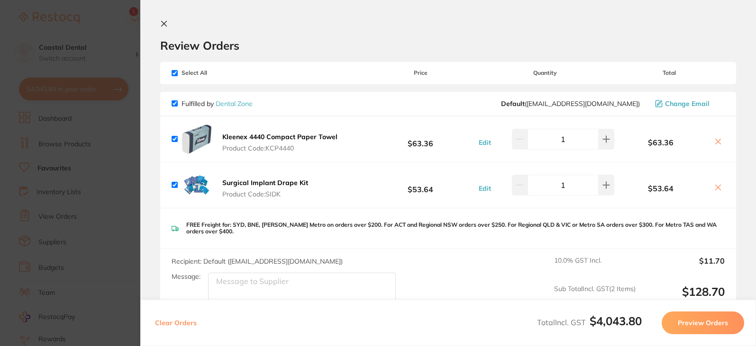
click at [162, 21] on icon at bounding box center [164, 23] width 5 height 5
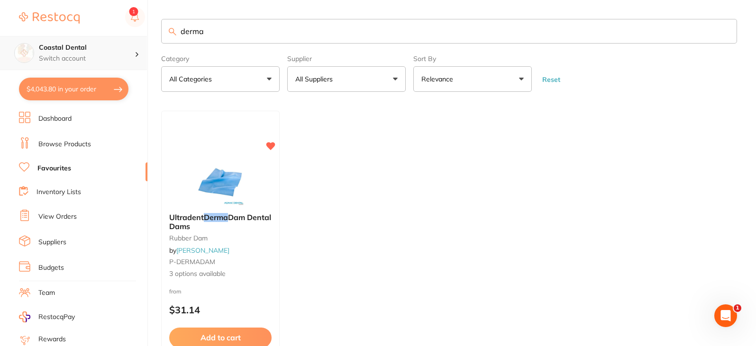
drag, startPoint x: 222, startPoint y: 27, endPoint x: 141, endPoint y: 36, distance: 81.5
click at [141, 36] on div "$4,043.80 Coastal Dental Switch account Coastal Dental Dental Sanctuary $4,043.…" at bounding box center [378, 173] width 756 height 346
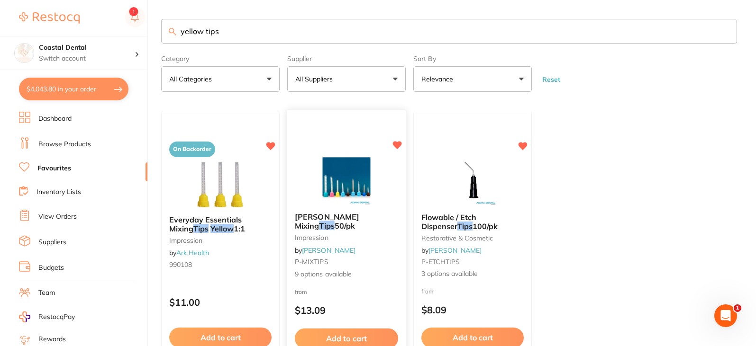
type input "yellow tips"
click at [369, 246] on div "[PERSON_NAME] Mixing Tips 50/pk impression by [PERSON_NAME] P-MIXTIPS 9 options…" at bounding box center [346, 246] width 118 height 82
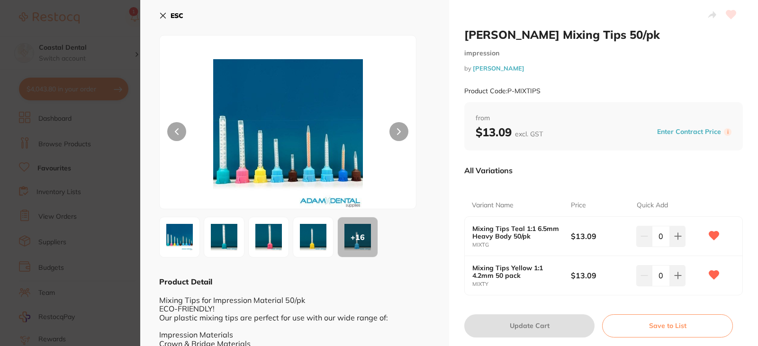
scroll to position [47, 0]
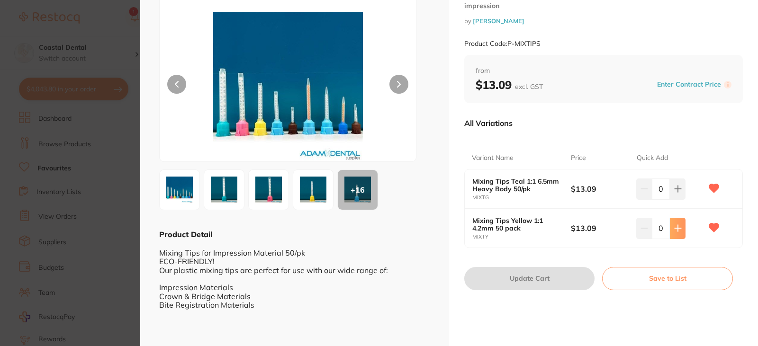
click at [674, 228] on icon at bounding box center [678, 229] width 8 height 8
type input "1"
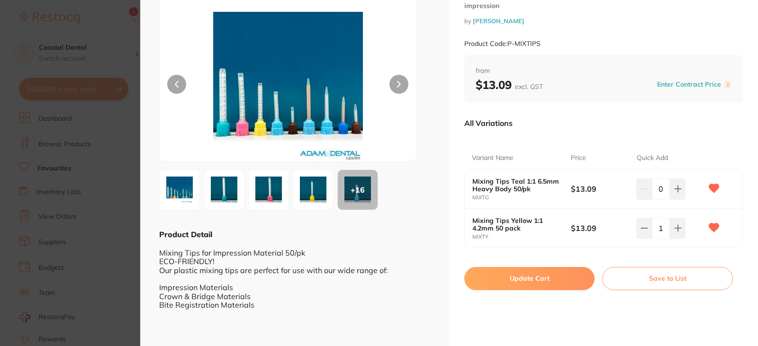
click at [512, 280] on button "Update Cart" at bounding box center [529, 278] width 130 height 23
checkbox input "false"
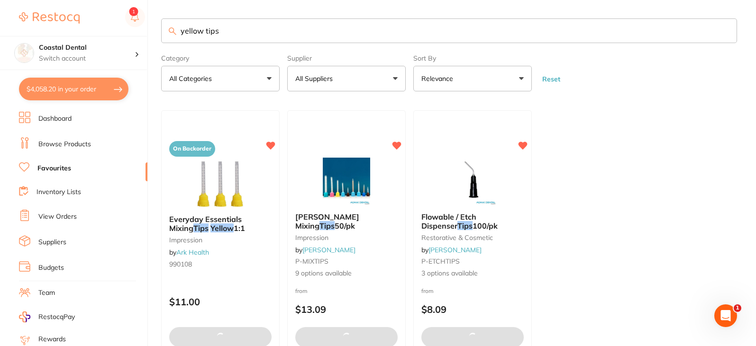
drag, startPoint x: 250, startPoint y: 25, endPoint x: 111, endPoint y: 22, distance: 138.8
click at [112, 33] on div "$4,058.20 Coastal Dental Switch account Coastal Dental Dental Sanctuary $4,058.…" at bounding box center [378, 173] width 756 height 346
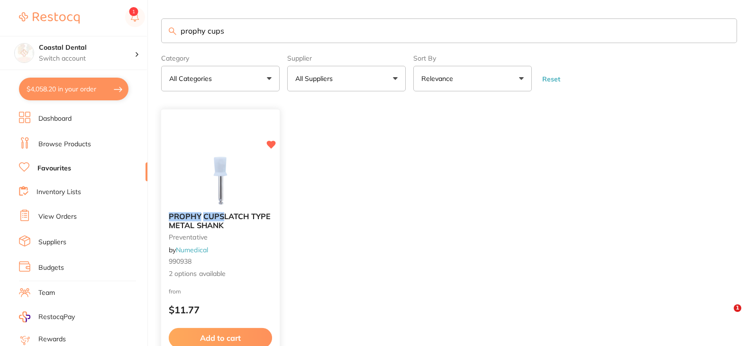
type input "prophy cups"
click at [240, 260] on small "990938" at bounding box center [220, 262] width 103 height 8
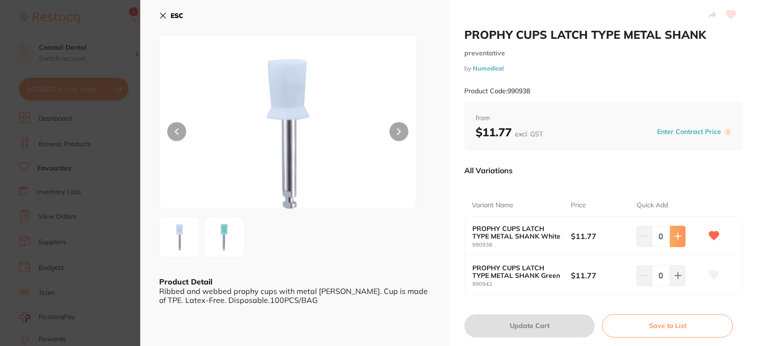
click at [676, 241] on button at bounding box center [678, 236] width 16 height 21
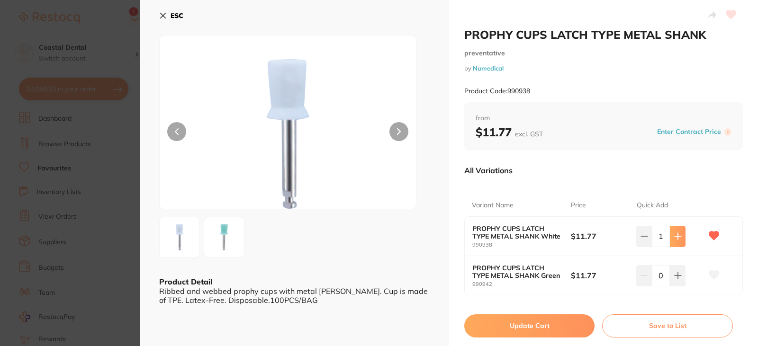
click at [676, 241] on button at bounding box center [678, 236] width 16 height 21
click at [676, 241] on button at bounding box center [676, 236] width 16 height 21
type input "5"
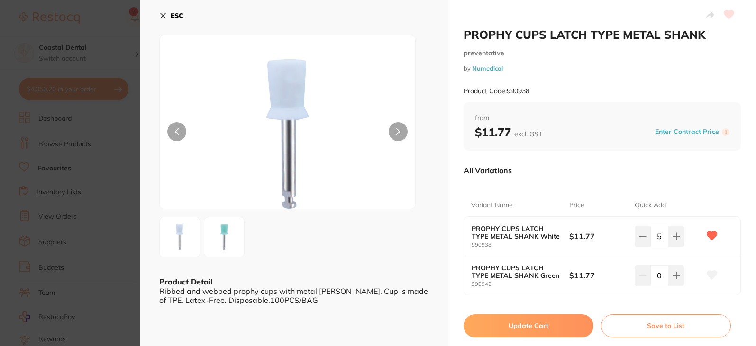
click at [523, 328] on button "Update Cart" at bounding box center [528, 326] width 130 height 23
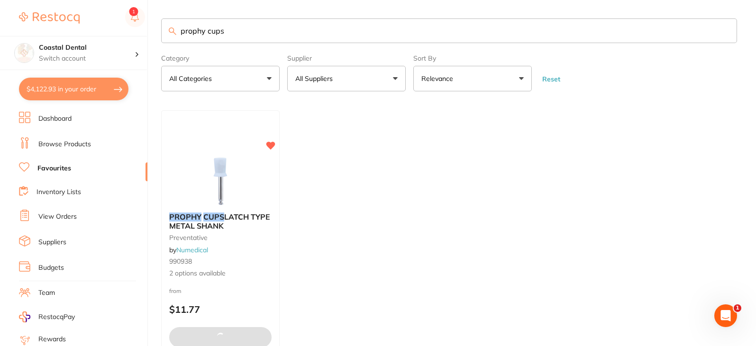
drag, startPoint x: 236, startPoint y: 31, endPoint x: 49, endPoint y: 1, distance: 189.5
click at [63, 11] on div "$4,122.93 Coastal Dental Switch account Coastal Dental Dental Sanctuary $4,122.…" at bounding box center [378, 173] width 756 height 346
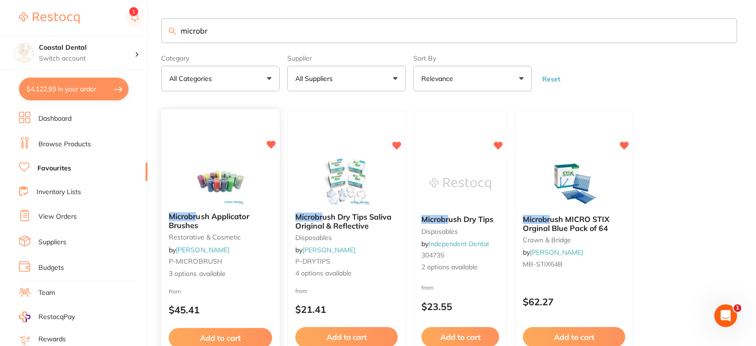
type input "microbr"
click at [258, 243] on div "Microbr ush Applicator Brushes restorative & cosmetic by [PERSON_NAME] P-MICROB…" at bounding box center [220, 246] width 118 height 82
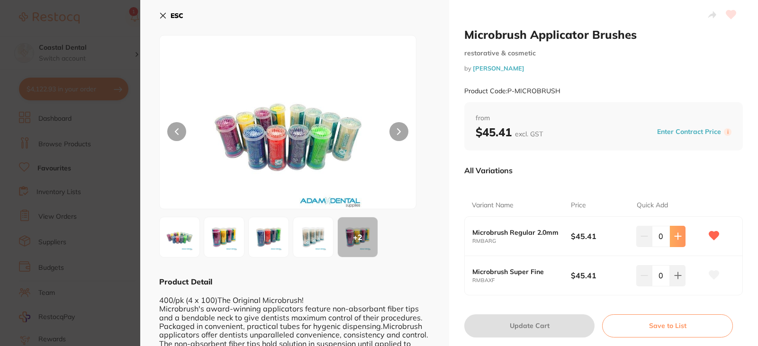
click at [675, 239] on icon at bounding box center [678, 237] width 8 height 8
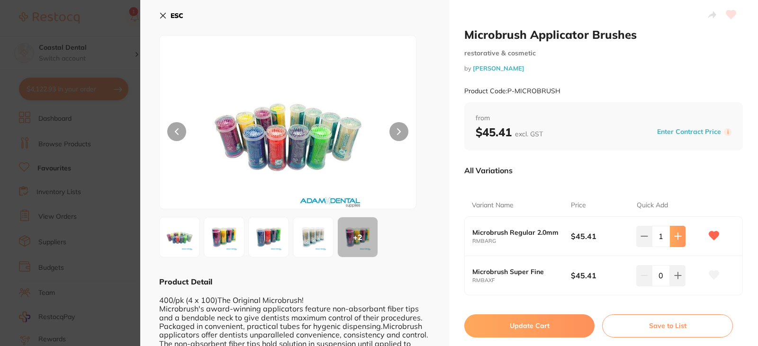
click at [675, 239] on icon at bounding box center [678, 237] width 8 height 8
type input "2"
click at [499, 319] on button "Update Cart" at bounding box center [529, 326] width 130 height 23
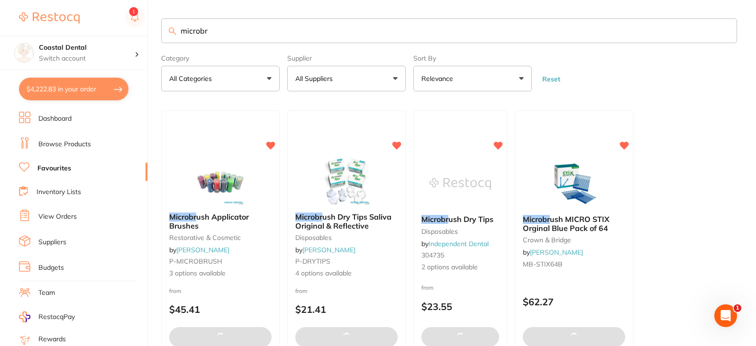
drag, startPoint x: 258, startPoint y: 33, endPoint x: 116, endPoint y: 12, distance: 143.7
click at [120, 22] on div "$4,222.83 Coastal Dental Switch account Coastal Dental Dental Sanctuary $4,222.…" at bounding box center [378, 173] width 756 height 346
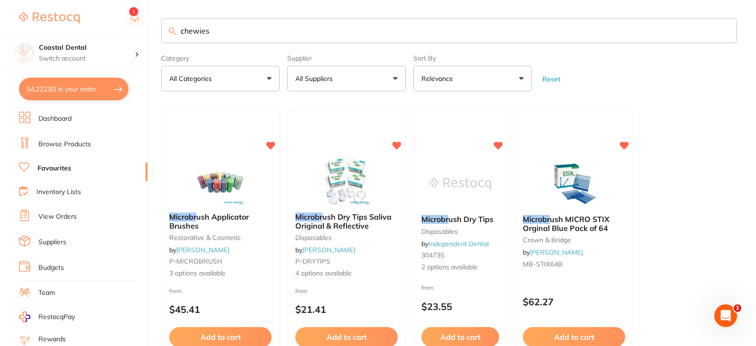
type input "chewies"
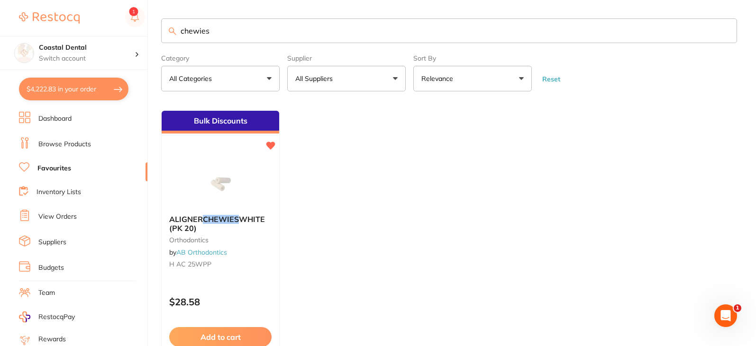
click at [396, 80] on button "All Suppliers" at bounding box center [346, 79] width 118 height 26
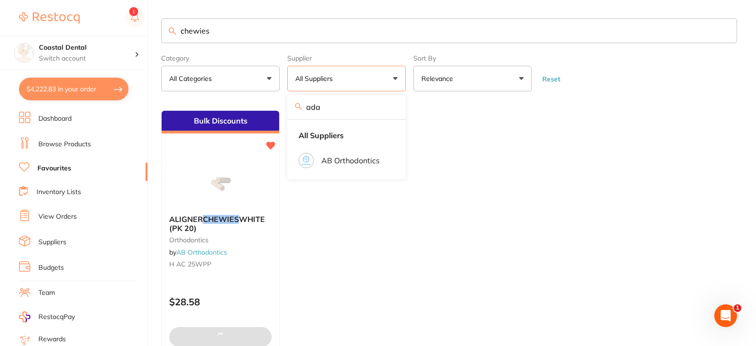
type input "[PERSON_NAME]"
click at [390, 106] on input "[PERSON_NAME]" at bounding box center [346, 107] width 118 height 24
click at [451, 142] on ul "Bulk Discounts ALIGNER CHEWIES WHITE (PK 20) orthodontics by AB Orthodontics H …" at bounding box center [449, 246] width 576 height 272
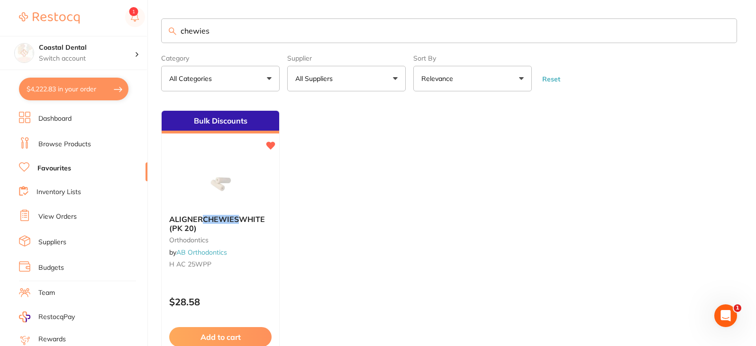
click at [230, 30] on input "chewies" at bounding box center [449, 30] width 576 height 25
type input "chew"
